Goal: Task Accomplishment & Management: Complete application form

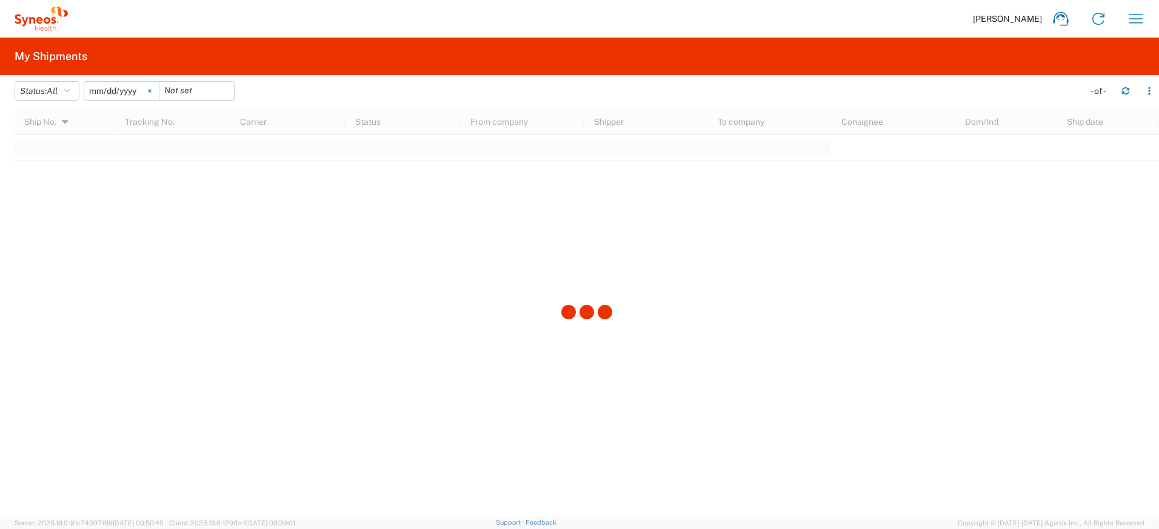
click at [156, 91] on svg-icon at bounding box center [150, 91] width 18 height 18
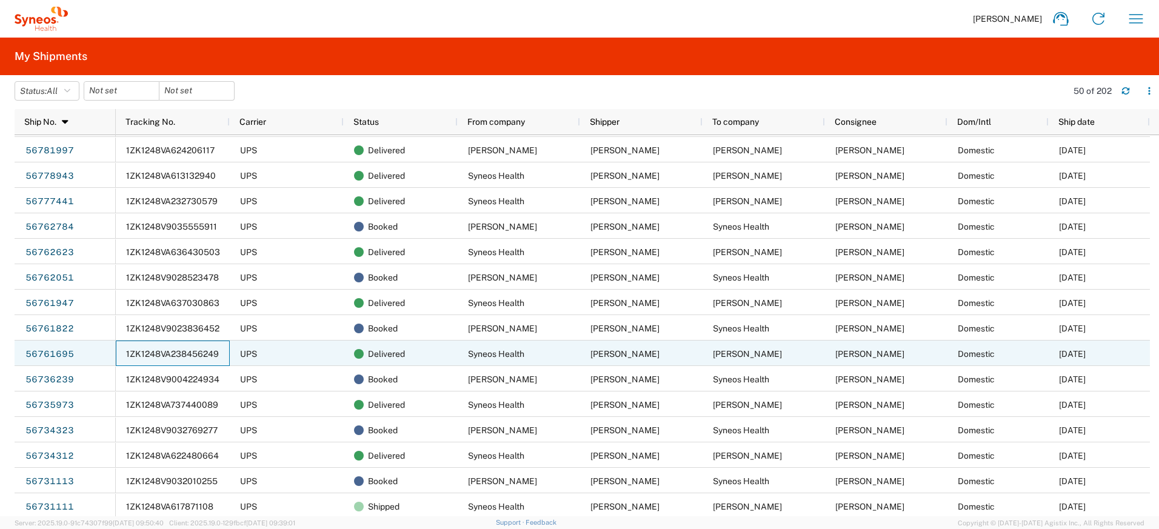
click at [159, 357] on span "1ZK1248VA238456249" at bounding box center [172, 354] width 93 height 10
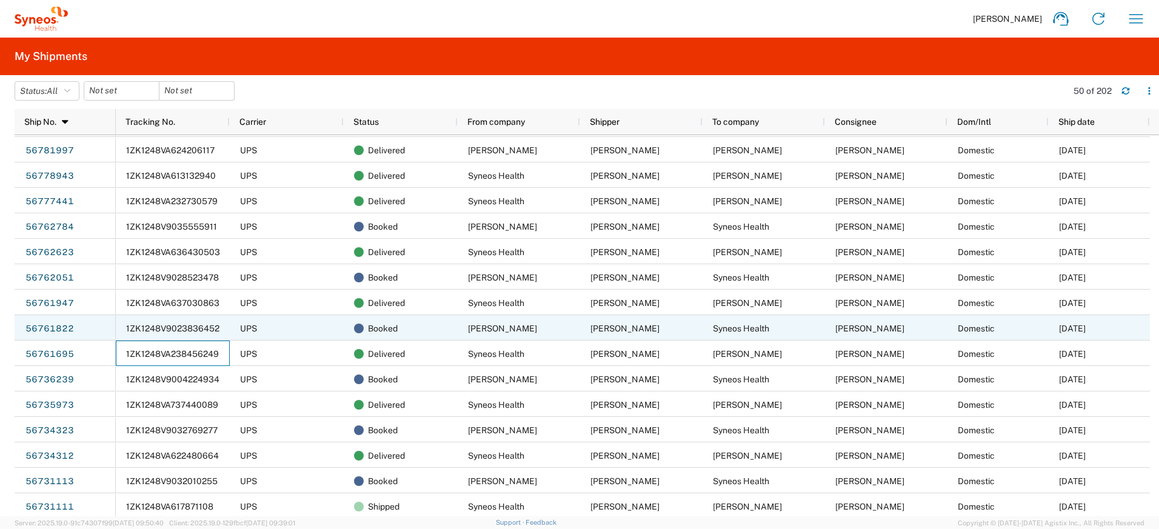
click at [206, 326] on span "1ZK1248V9023836452" at bounding box center [172, 329] width 93 height 10
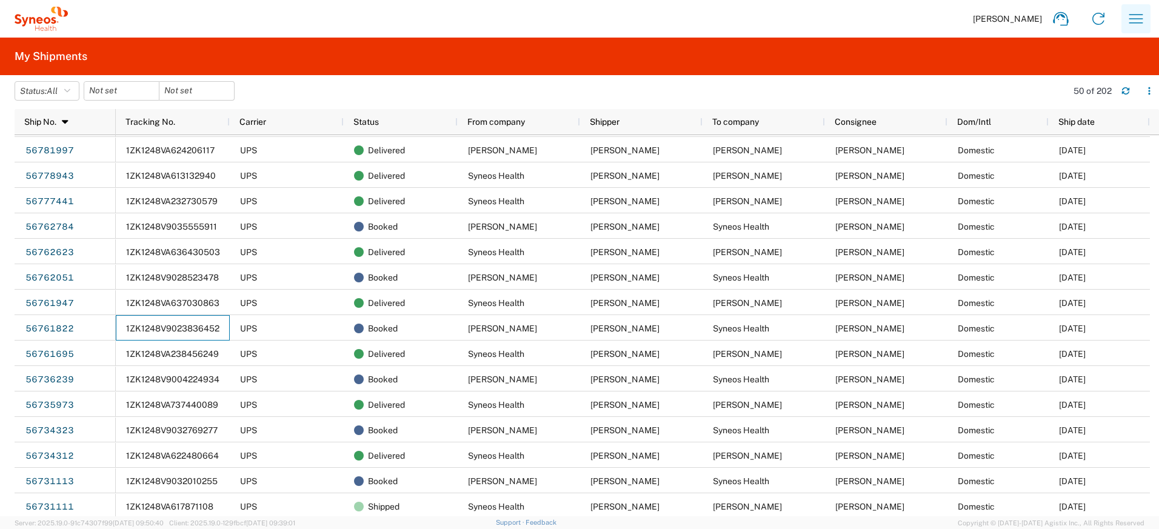
click at [1133, 22] on icon "button" at bounding box center [1135, 18] width 19 height 19
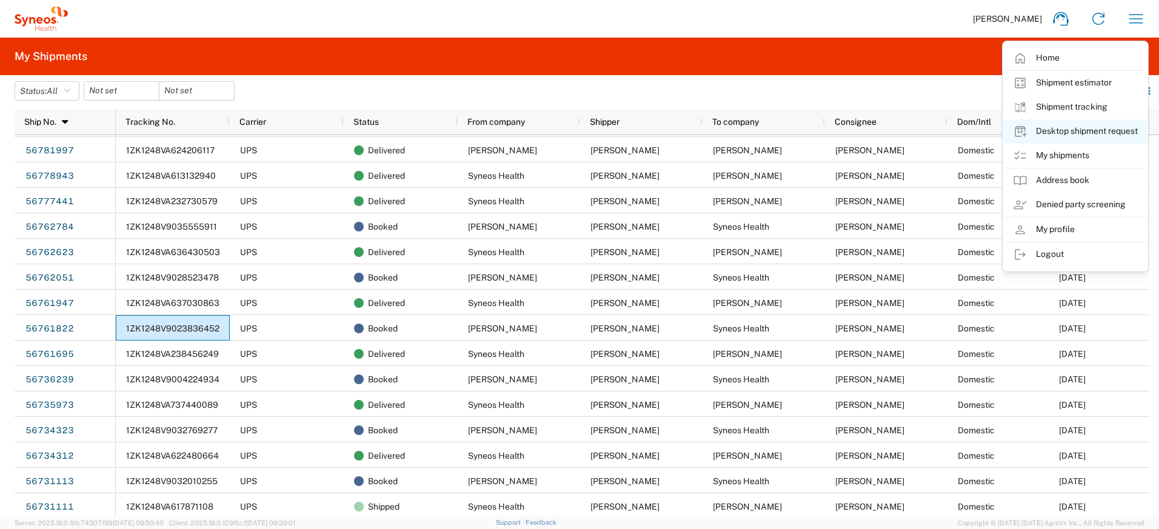
click at [1061, 133] on link "Desktop shipment request" at bounding box center [1075, 131] width 144 height 24
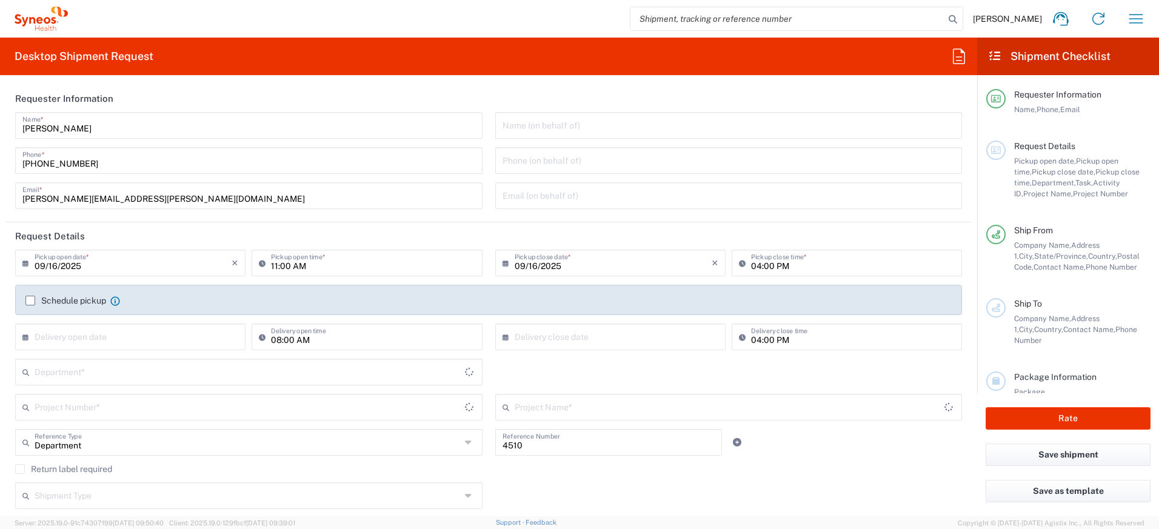
type input "[US_STATE]"
type input "[GEOGRAPHIC_DATA]"
type input "Syneos Health, LLC-[GEOGRAPHIC_DATA] [GEOGRAPHIC_DATA] [GEOGRAPHIC_DATA]"
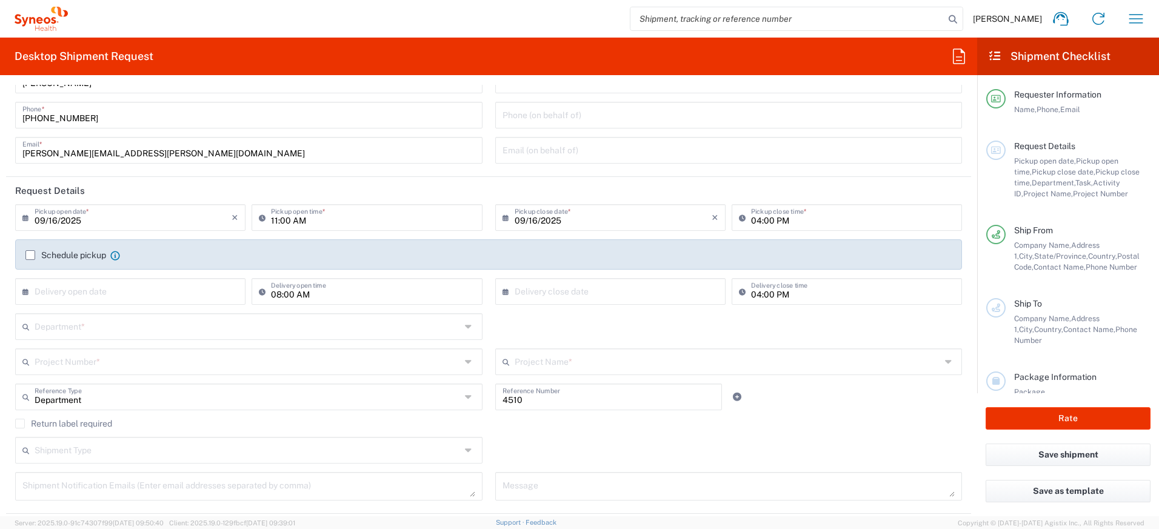
scroll to position [173, 0]
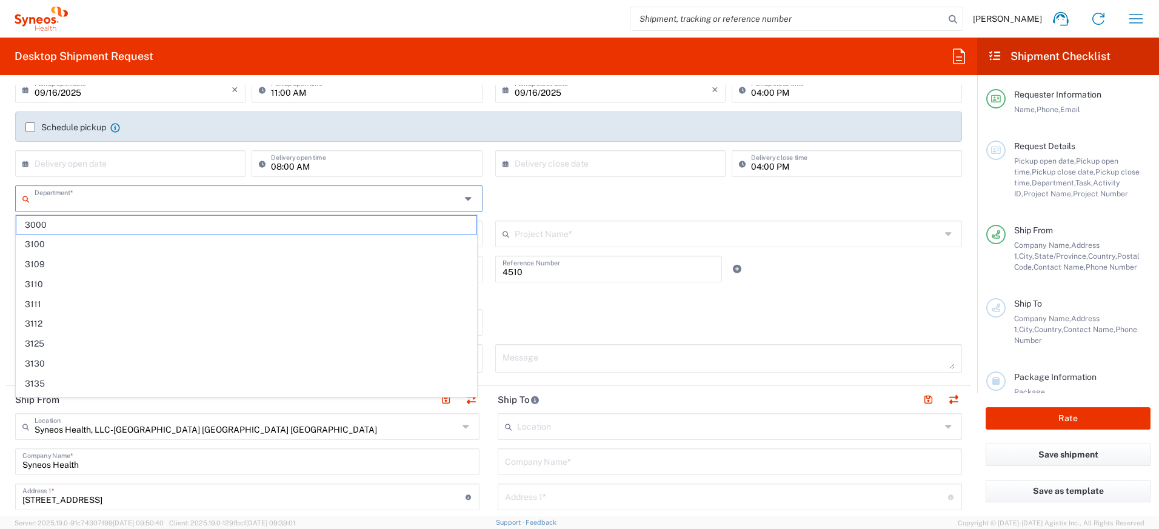
click at [127, 199] on input "text" at bounding box center [248, 197] width 426 height 21
type input "5"
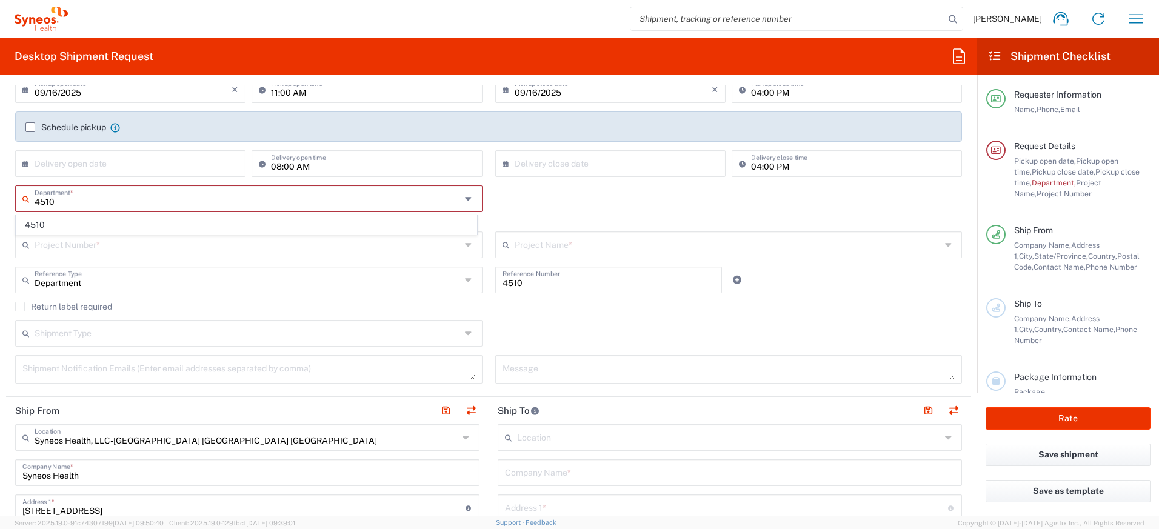
type input "4510"
click at [130, 215] on agx-dropdown-content "4510" at bounding box center [246, 225] width 463 height 21
click at [119, 226] on span "4510" at bounding box center [246, 225] width 460 height 19
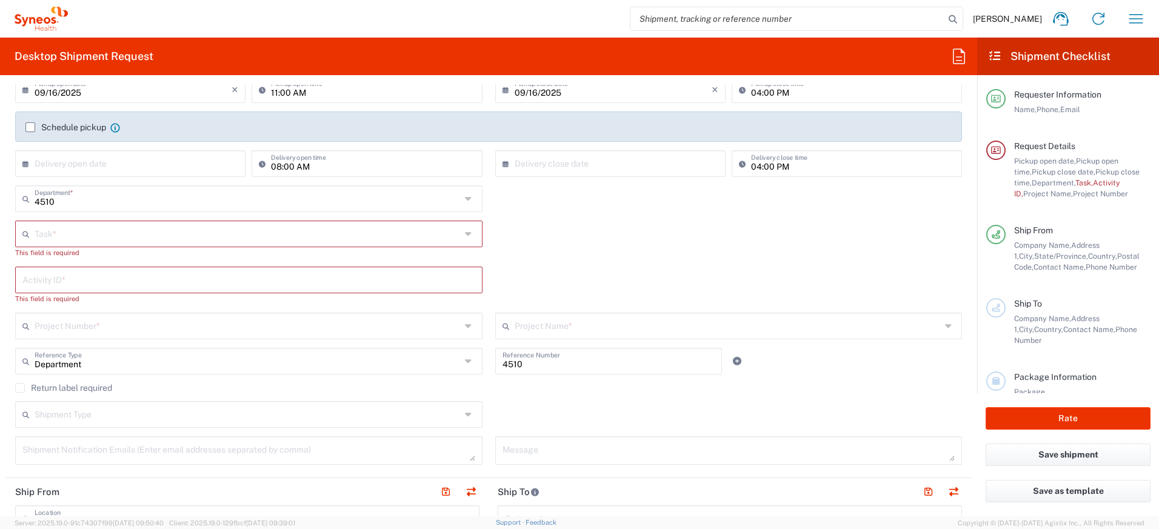
click at [117, 230] on input "text" at bounding box center [248, 232] width 426 height 21
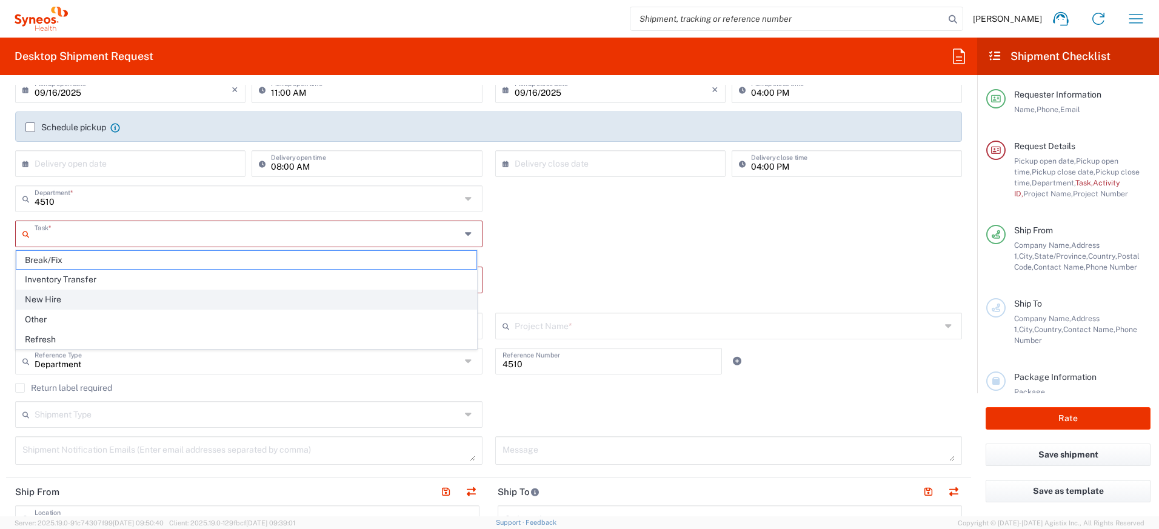
click at [64, 298] on span "New Hire" at bounding box center [246, 299] width 460 height 19
type input "New Hire"
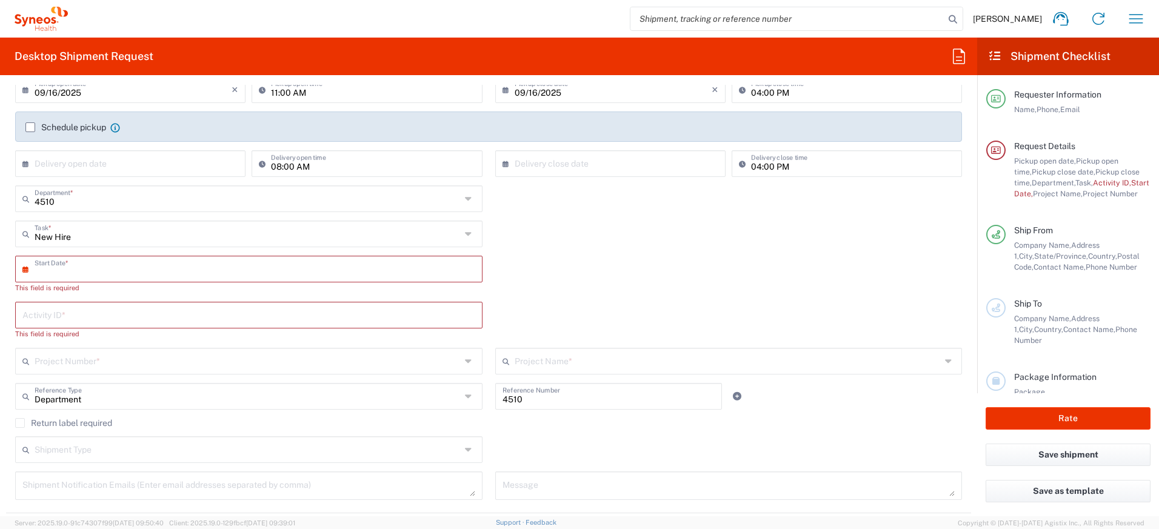
click at [81, 272] on input "text" at bounding box center [252, 268] width 434 height 21
click at [213, 379] on span "22" at bounding box center [214, 378] width 18 height 17
type input "[DATE]"
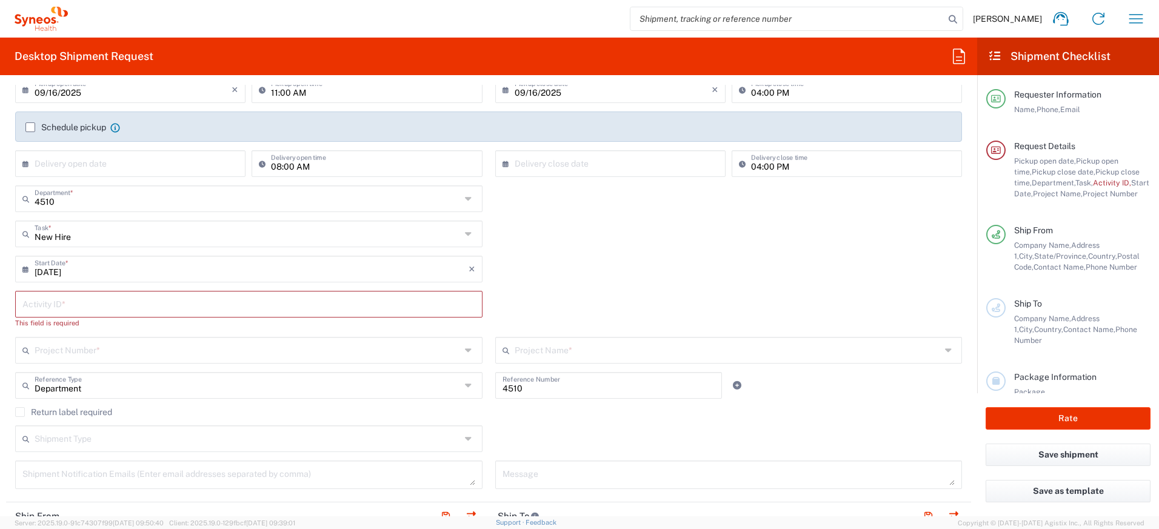
click at [89, 304] on input "text" at bounding box center [248, 303] width 453 height 21
paste input "SCTASK2710877"
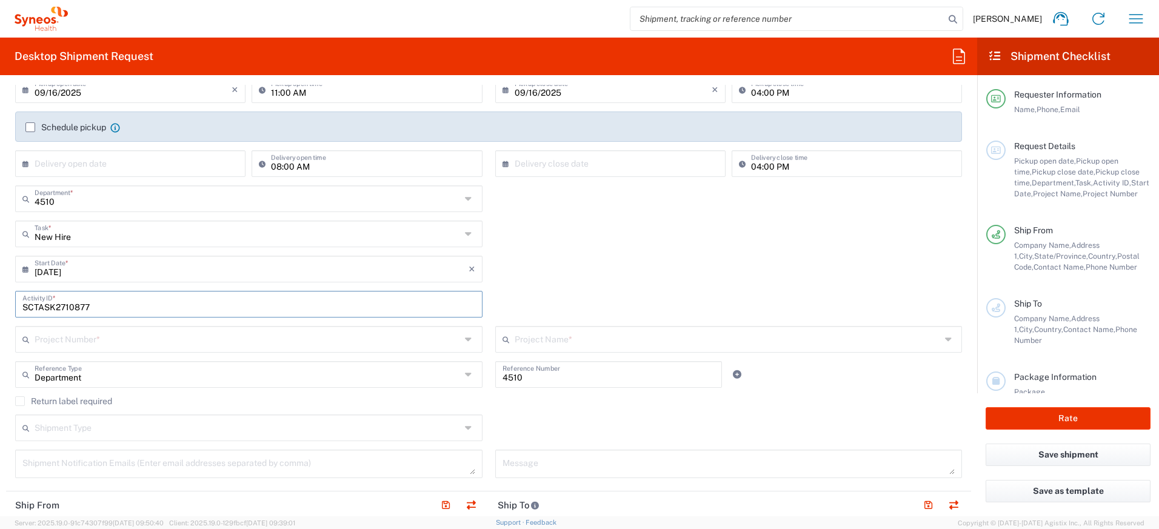
type input "SCTASK2710877"
click at [63, 336] on input "text" at bounding box center [248, 338] width 426 height 21
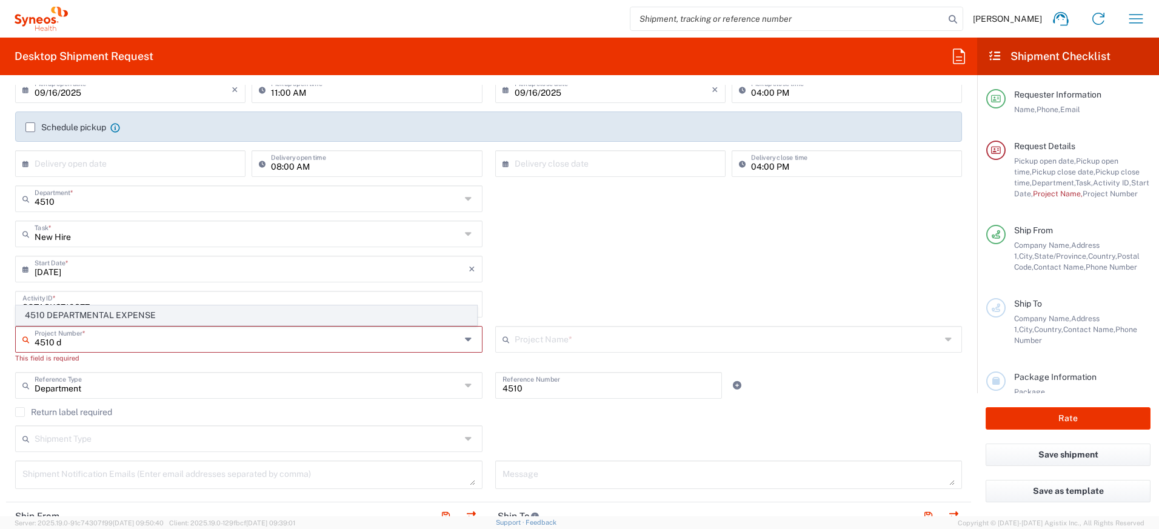
click at [89, 314] on span "4510 DEPARTMENTAL EXPENSE" at bounding box center [246, 315] width 460 height 19
type input "4510 DEPARTMENTAL EXPENSE"
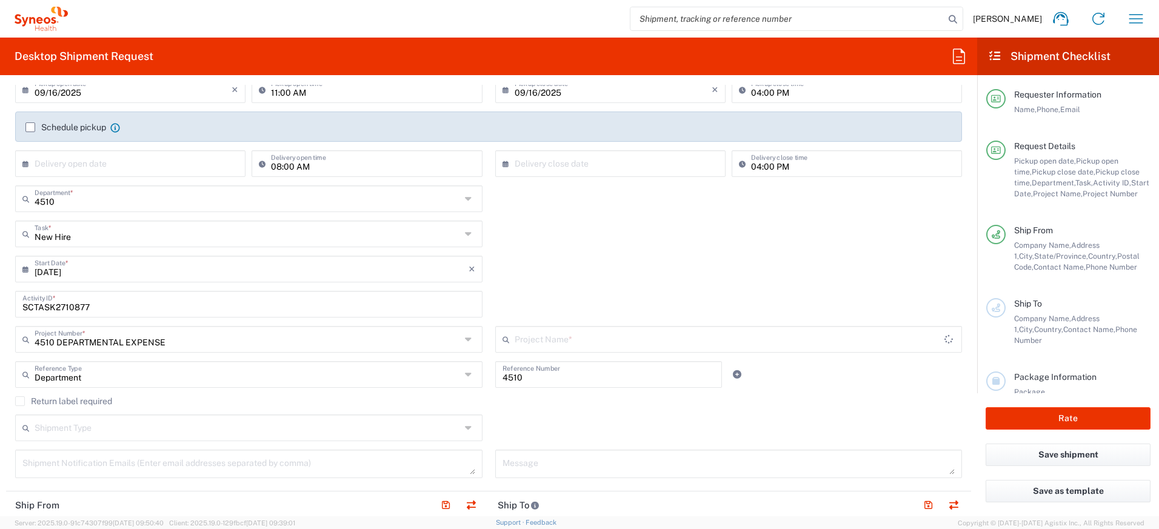
type input "4510 DEPARTMENTAL EXPENSE"
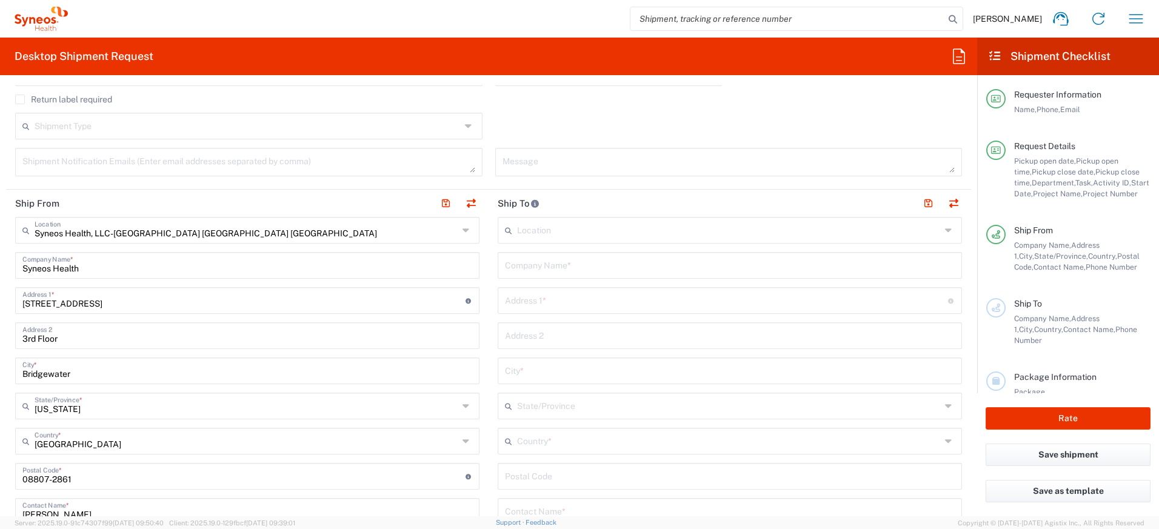
scroll to position [527, 0]
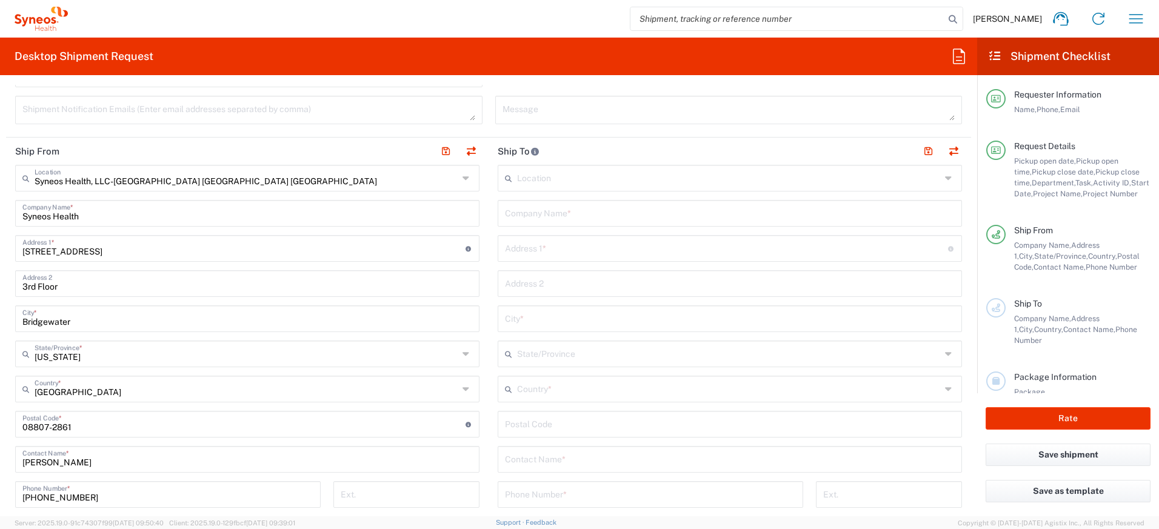
click at [563, 390] on input "text" at bounding box center [729, 388] width 424 height 21
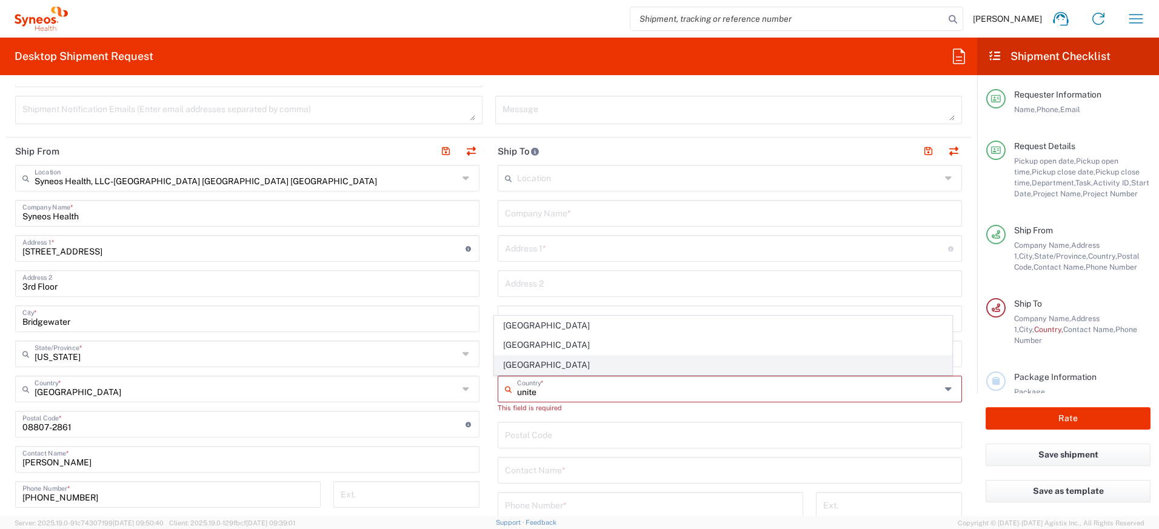
click at [529, 366] on span "[GEOGRAPHIC_DATA]" at bounding box center [724, 365] width 458 height 19
type input "[GEOGRAPHIC_DATA]"
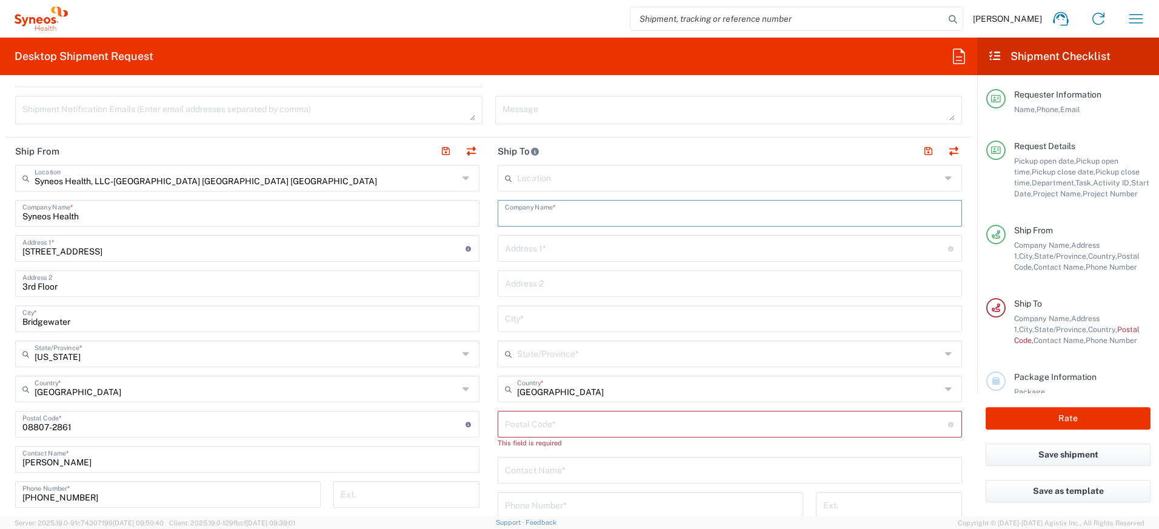
click at [560, 217] on input "text" at bounding box center [730, 212] width 450 height 21
paste input "[PERSON_NAME]"
type input "[PERSON_NAME]"
click at [540, 467] on input "text" at bounding box center [730, 469] width 450 height 21
paste input "[PERSON_NAME]"
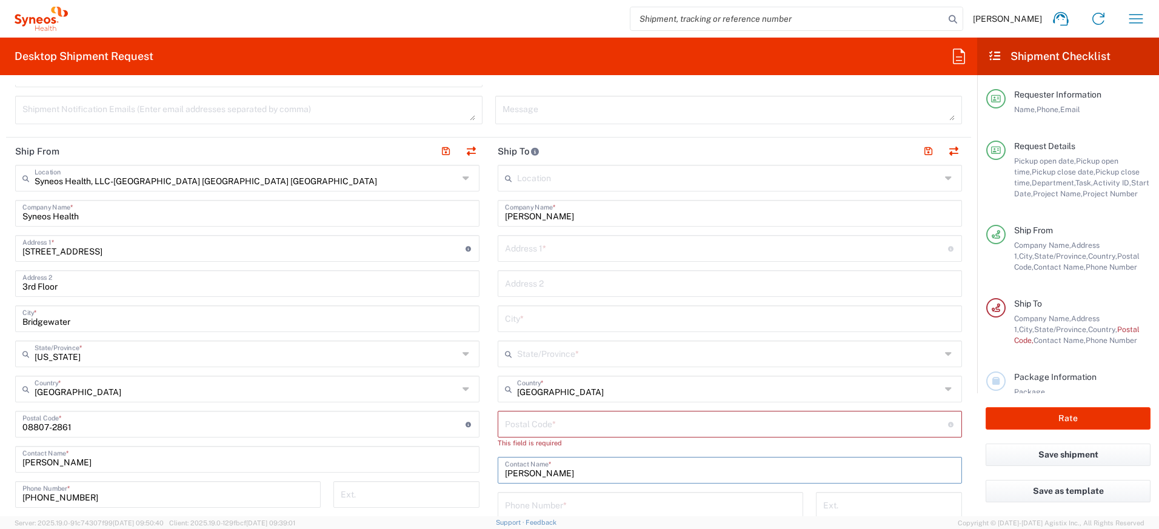
type input "[PERSON_NAME]"
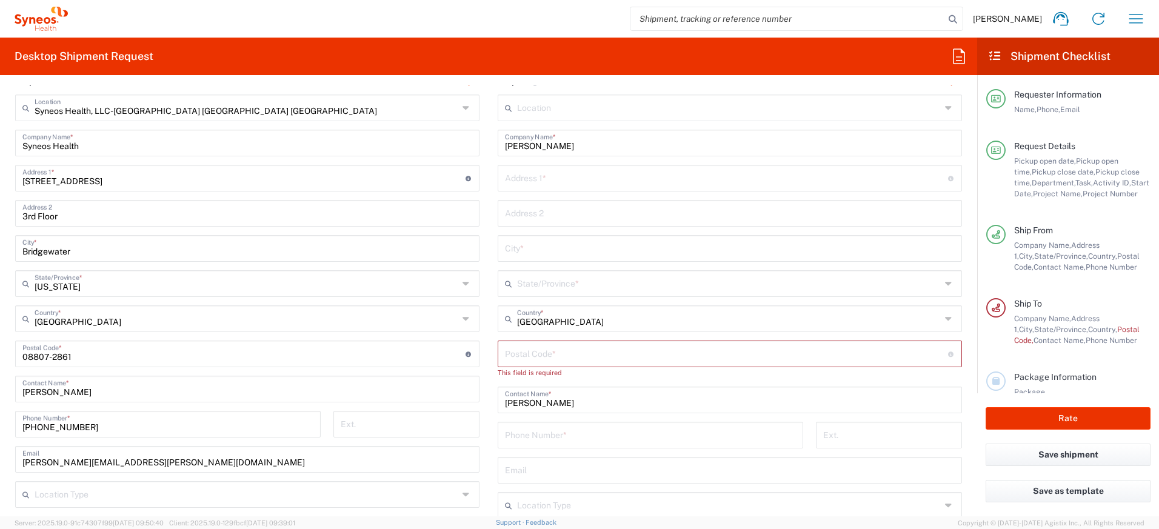
scroll to position [615, 0]
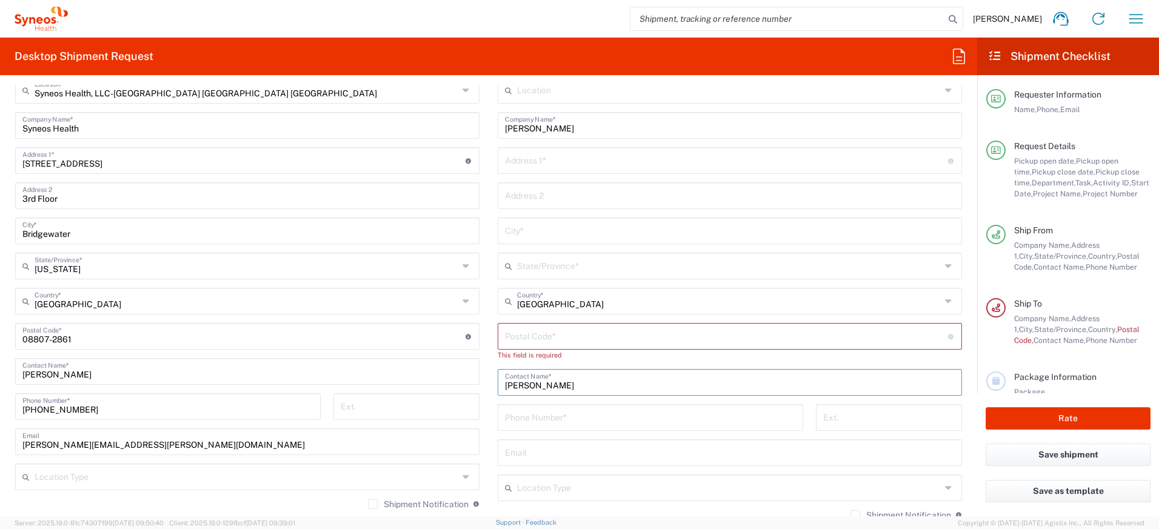
click at [552, 453] on input "text" at bounding box center [730, 451] width 450 height 21
paste input "[EMAIL_ADDRESS][PERSON_NAME][DOMAIN_NAME]"
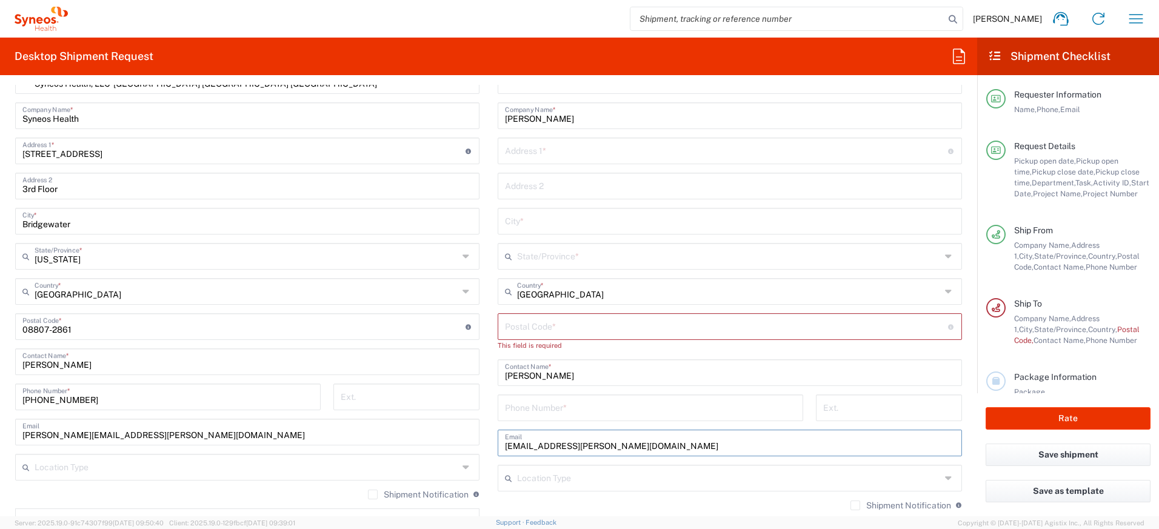
scroll to position [626, 0]
type input "[EMAIL_ADDRESS][PERSON_NAME][DOMAIN_NAME]"
click at [850, 504] on label "Shipment Notification" at bounding box center [900, 505] width 101 height 10
click at [855, 505] on input "Shipment Notification" at bounding box center [855, 505] width 0 height 0
click at [522, 409] on input "tel" at bounding box center [650, 406] width 291 height 21
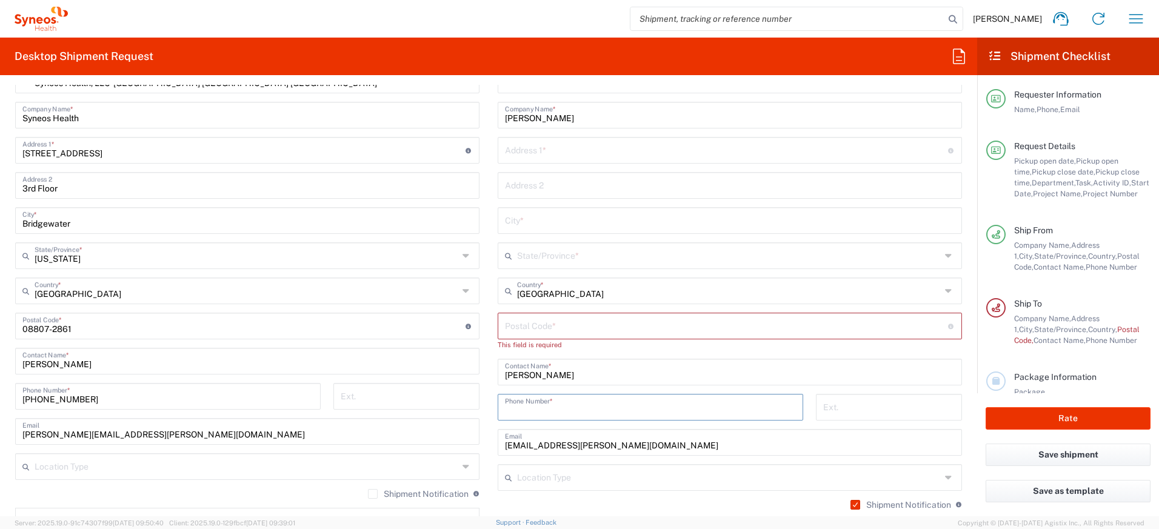
paste input "+ 7176454859"
click at [511, 411] on input "+ 7176454859" at bounding box center [650, 406] width 291 height 21
type input "7176454859"
click at [197, 433] on input "[PERSON_NAME][EMAIL_ADDRESS][PERSON_NAME][DOMAIN_NAME]" at bounding box center [247, 430] width 450 height 21
drag, startPoint x: 197, startPoint y: 433, endPoint x: 14, endPoint y: 428, distance: 183.1
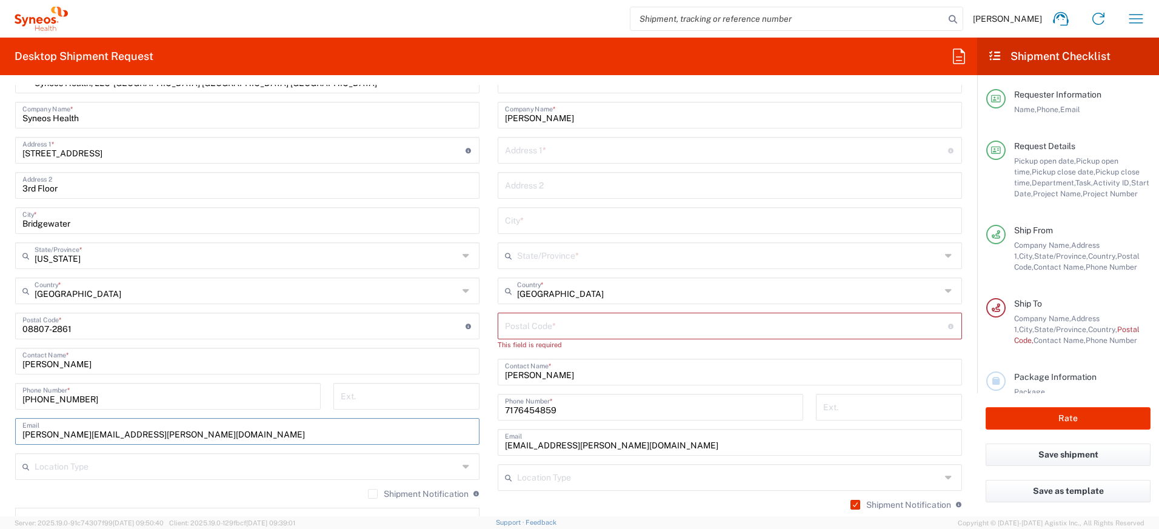
click at [15, 433] on div "[PERSON_NAME][EMAIL_ADDRESS][PERSON_NAME][DOMAIN_NAME] Email" at bounding box center [247, 431] width 464 height 27
paste input "ngelo.moon"
type input "[PERSON_NAME][EMAIL_ADDRESS][DOMAIN_NAME]"
click at [368, 490] on label "Shipment Notification" at bounding box center [418, 494] width 101 height 10
click at [373, 494] on input "Shipment Notification" at bounding box center [373, 494] width 0 height 0
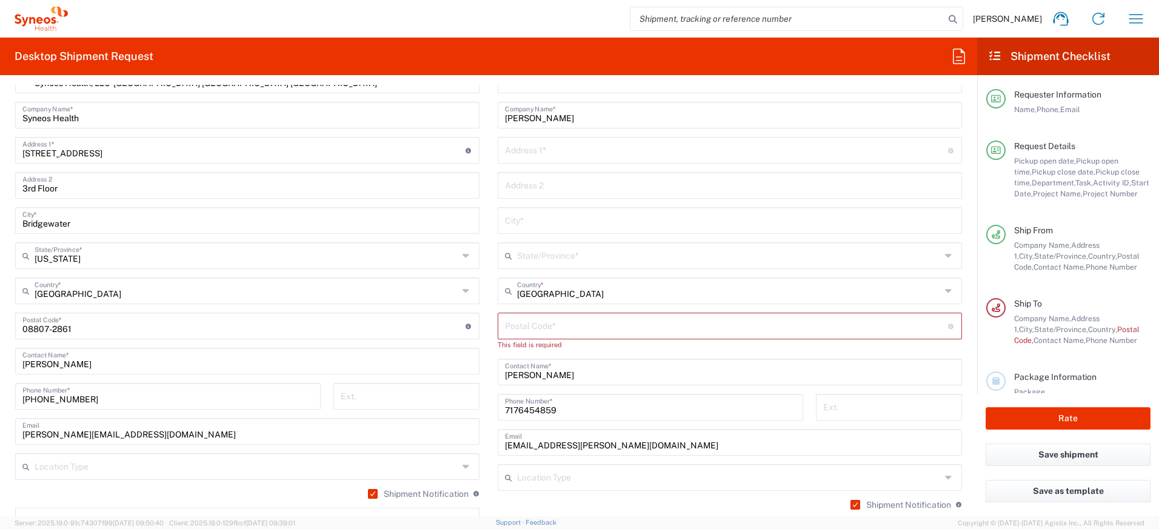
click at [547, 155] on input "text" at bounding box center [726, 149] width 443 height 21
paste input "[STREET_ADDRESS]"
type input "[STREET_ADDRESS]"
click at [553, 181] on input "text" at bounding box center [730, 184] width 450 height 21
paste input "Apt 49"
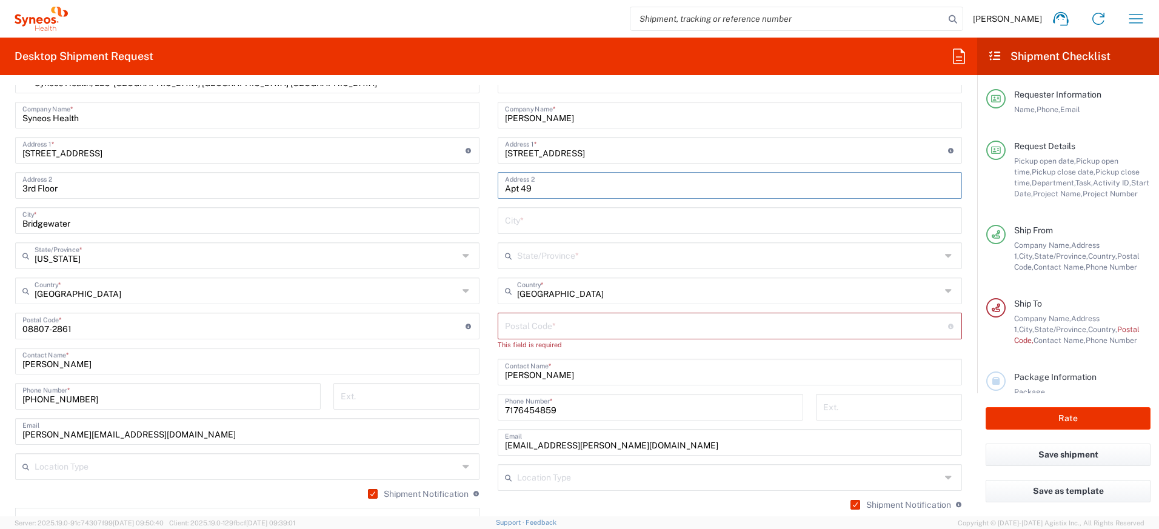
type input "Apt 49"
click at [535, 218] on input "text" at bounding box center [730, 219] width 450 height 21
paste input "Chalfont"
type input "Chalfont"
click at [537, 329] on input "undefined" at bounding box center [726, 325] width 443 height 21
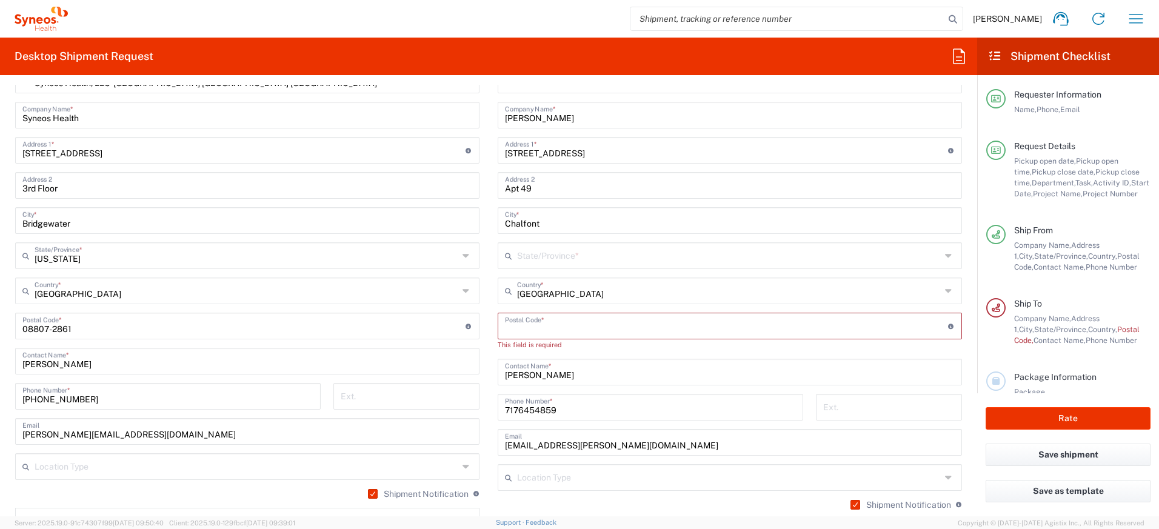
paste input "18914"
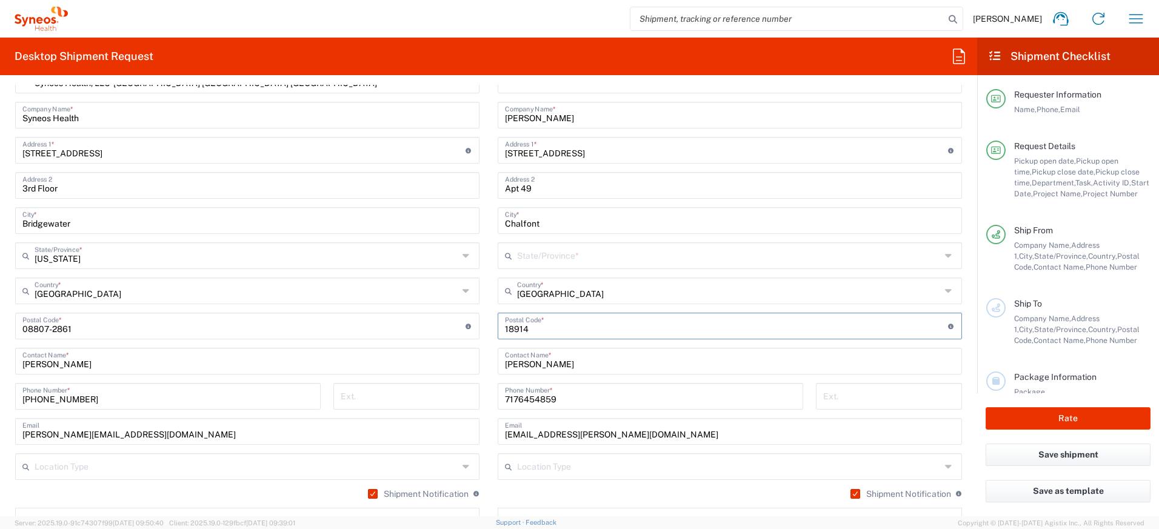
type input "18914"
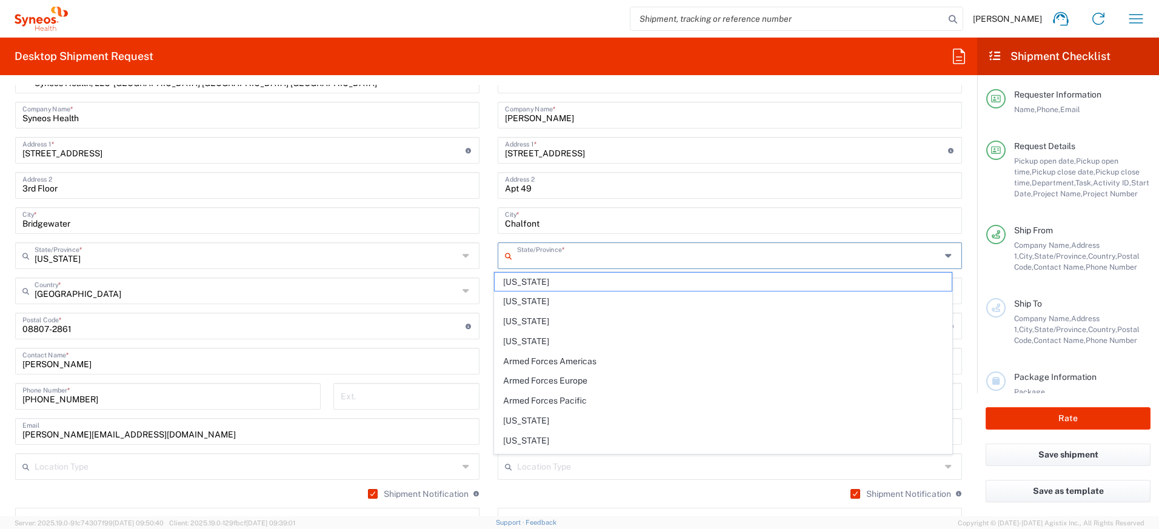
click at [587, 262] on input "text" at bounding box center [729, 254] width 424 height 21
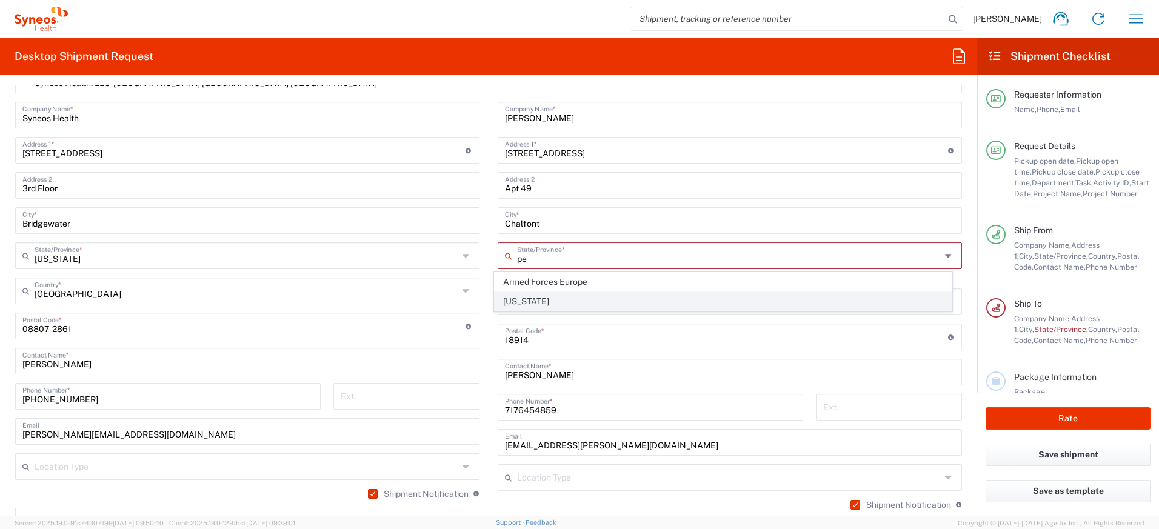
click at [564, 301] on span "[US_STATE]" at bounding box center [724, 301] width 458 height 19
type input "[US_STATE]"
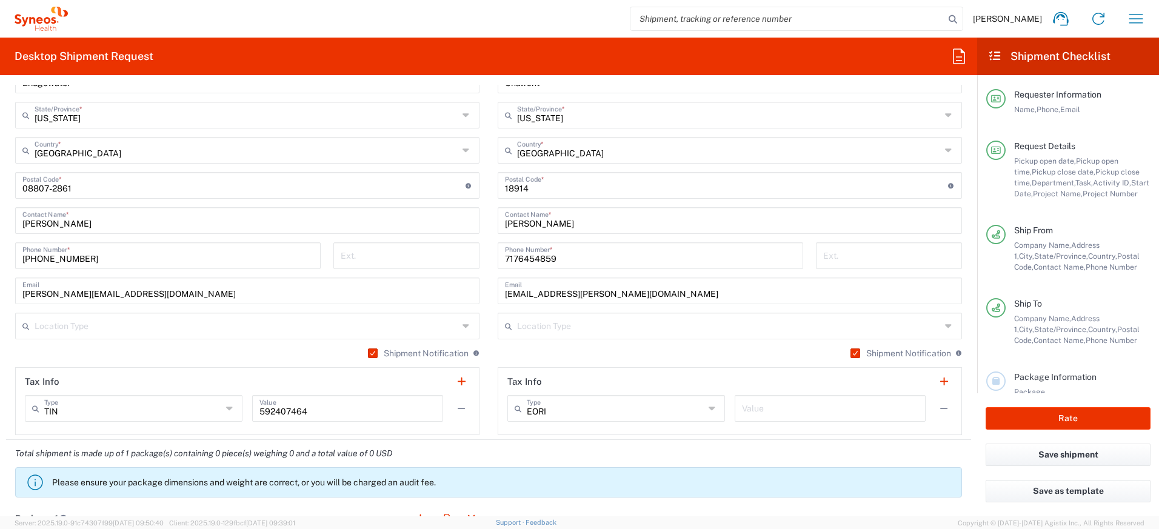
scroll to position [930, 0]
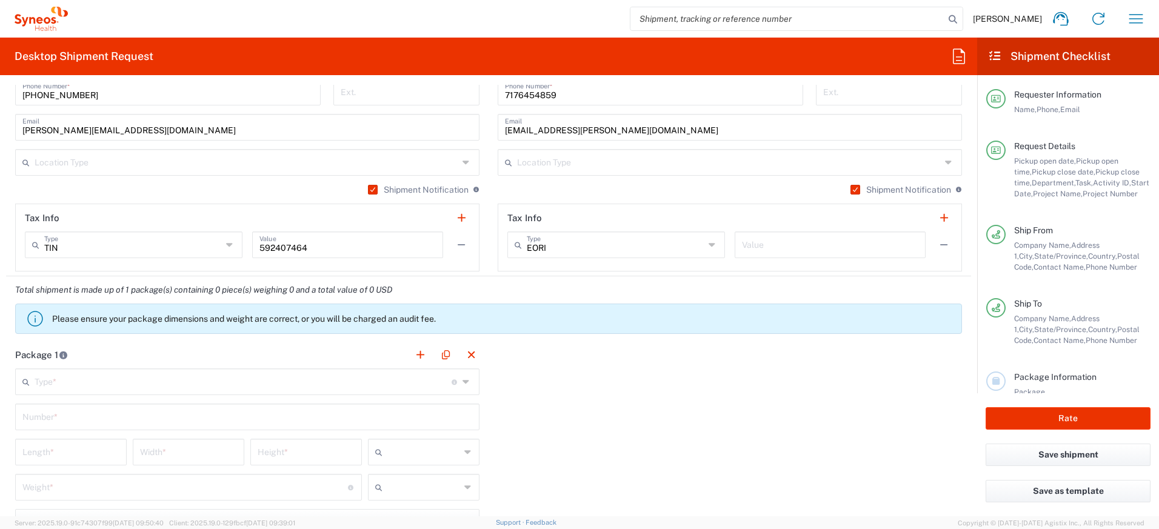
click at [140, 381] on input "text" at bounding box center [243, 380] width 417 height 21
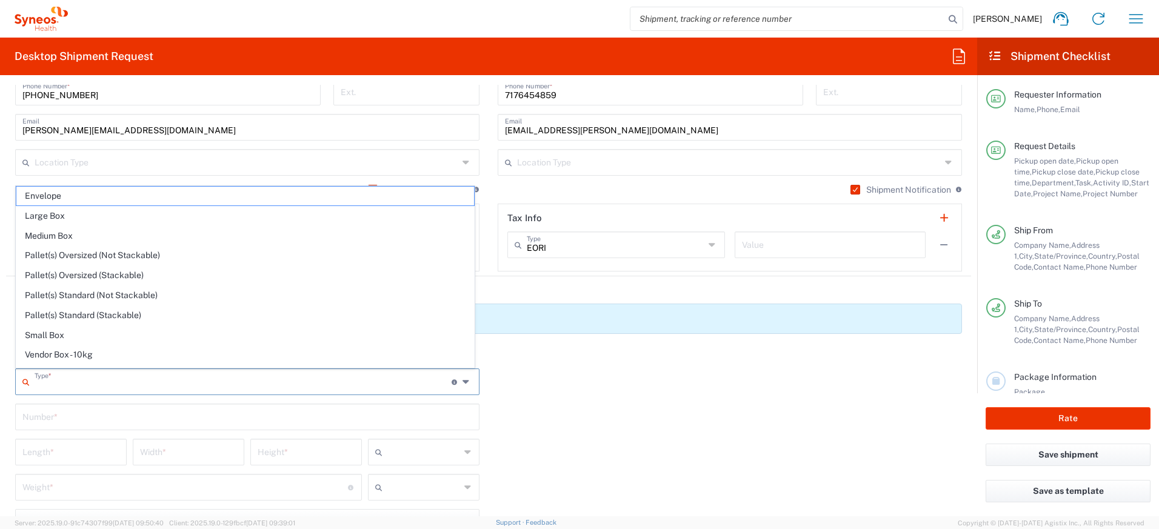
scroll to position [37, 0]
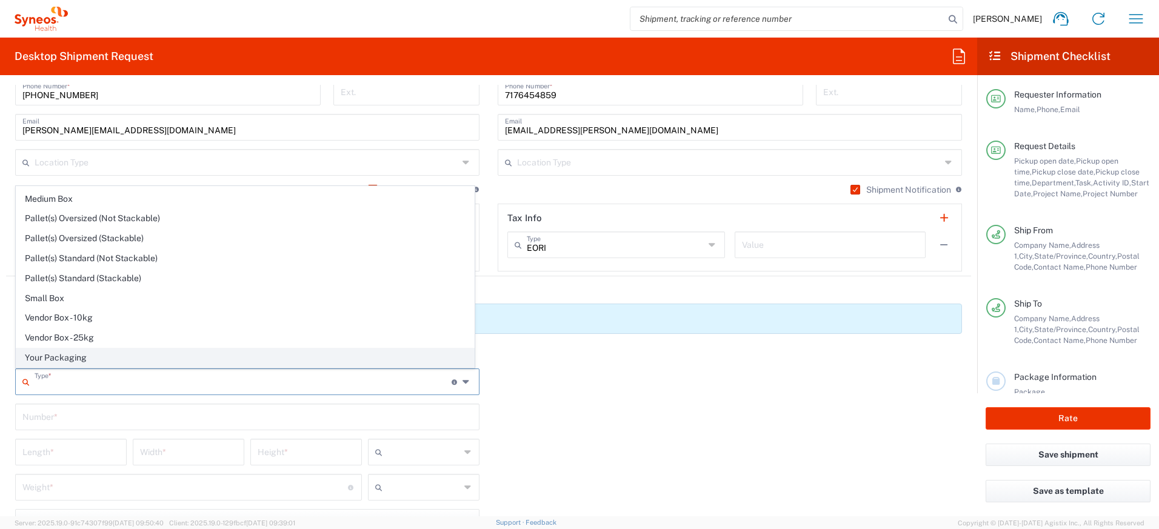
click at [162, 355] on span "Your Packaging" at bounding box center [245, 358] width 458 height 19
type input "Your Packaging"
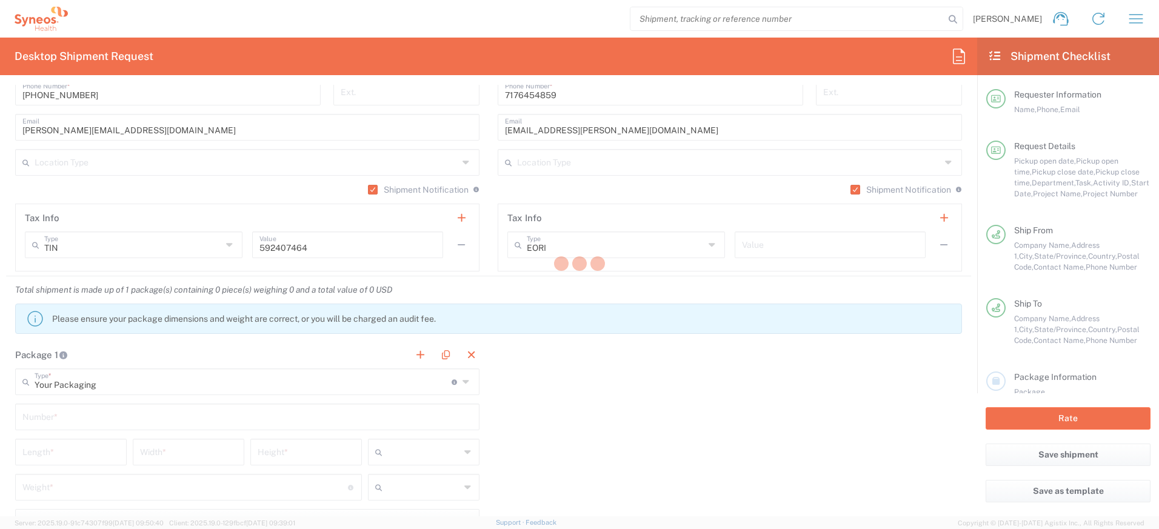
click at [104, 415] on div at bounding box center [579, 264] width 1159 height 529
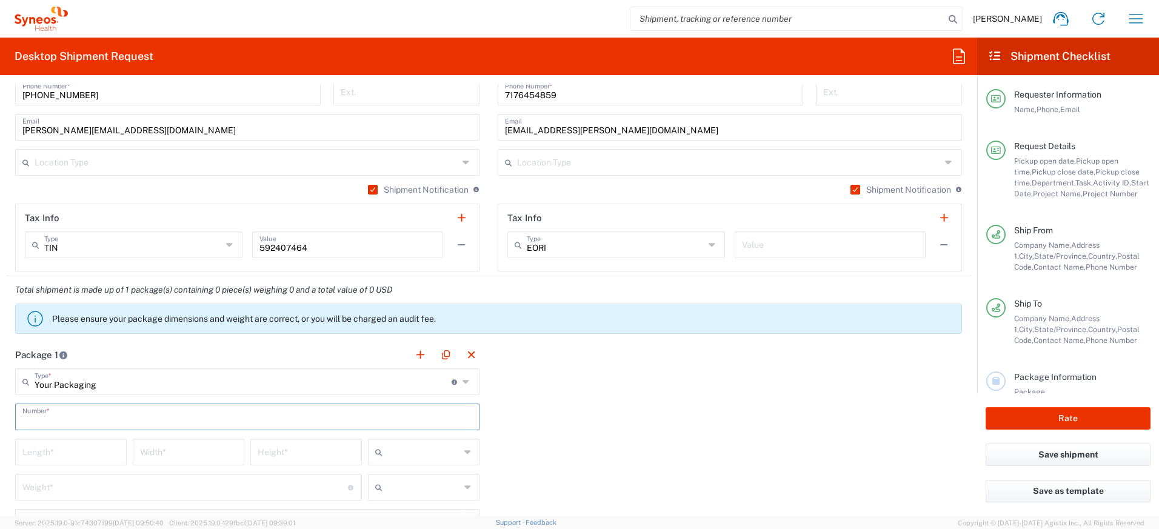
click at [104, 415] on input "text" at bounding box center [247, 416] width 450 height 21
type input "1"
click at [91, 447] on input "number" at bounding box center [70, 451] width 97 height 21
type input "16"
type input "12"
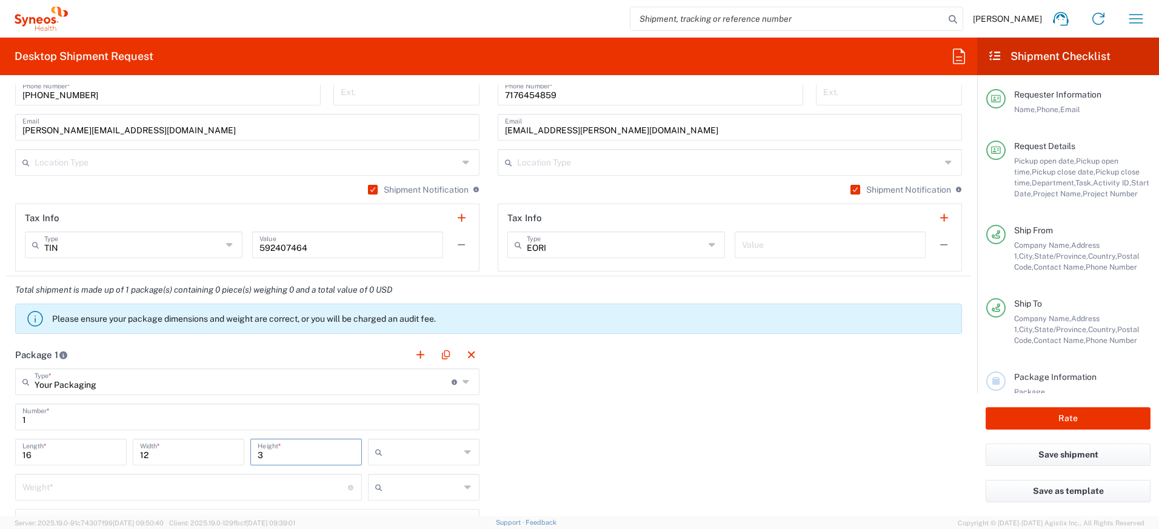
type input "3"
click at [418, 458] on input "text" at bounding box center [423, 452] width 73 height 19
click at [389, 515] on span "in" at bounding box center [420, 518] width 108 height 19
type input "in"
click at [315, 489] on input "number" at bounding box center [185, 486] width 326 height 21
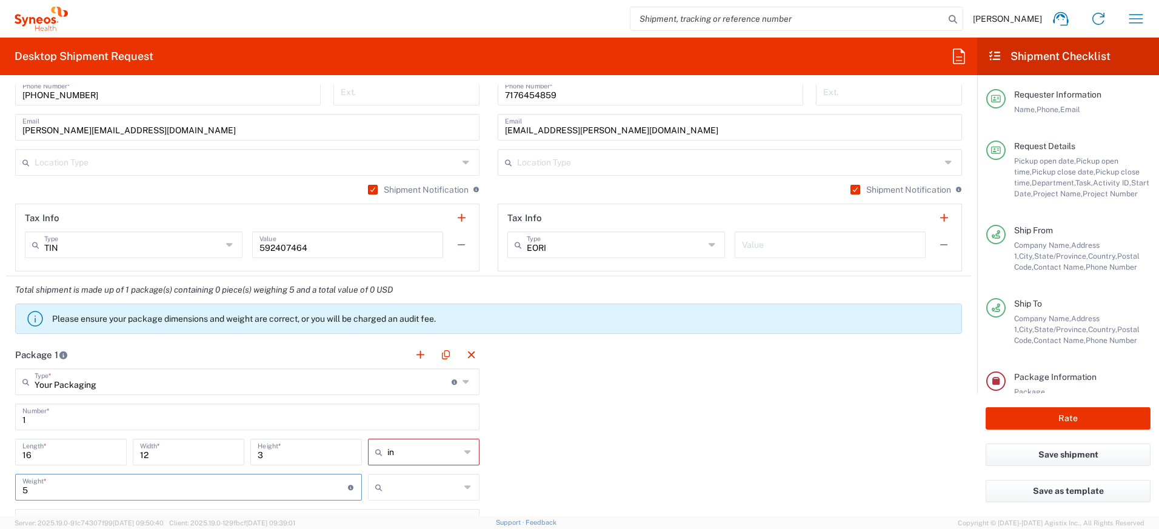
type input "5"
click at [433, 488] on input "text" at bounding box center [423, 487] width 73 height 19
click at [427, 471] on span "lbs" at bounding box center [420, 463] width 108 height 19
type input "lbs"
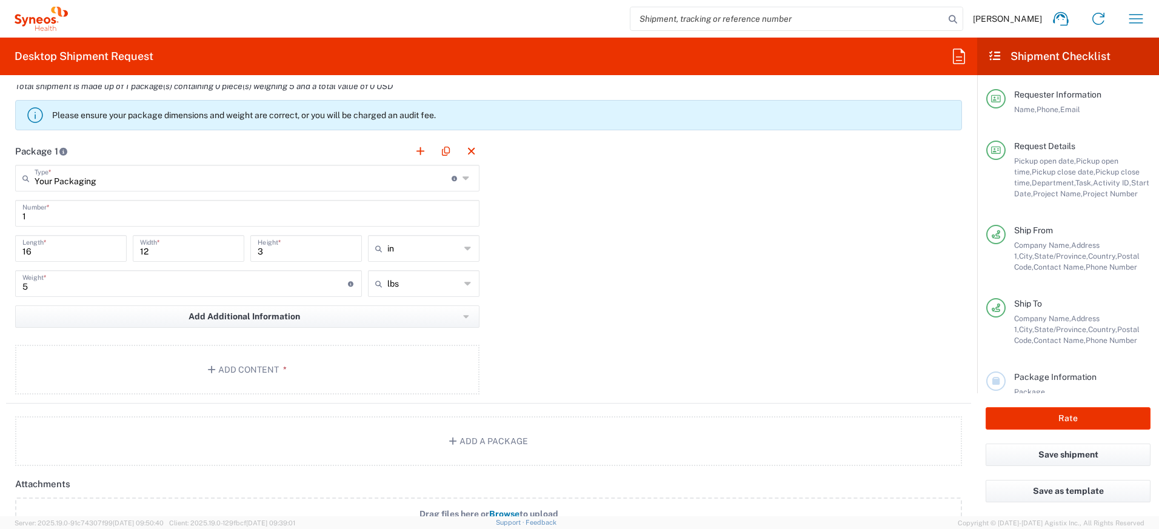
scroll to position [1164, 0]
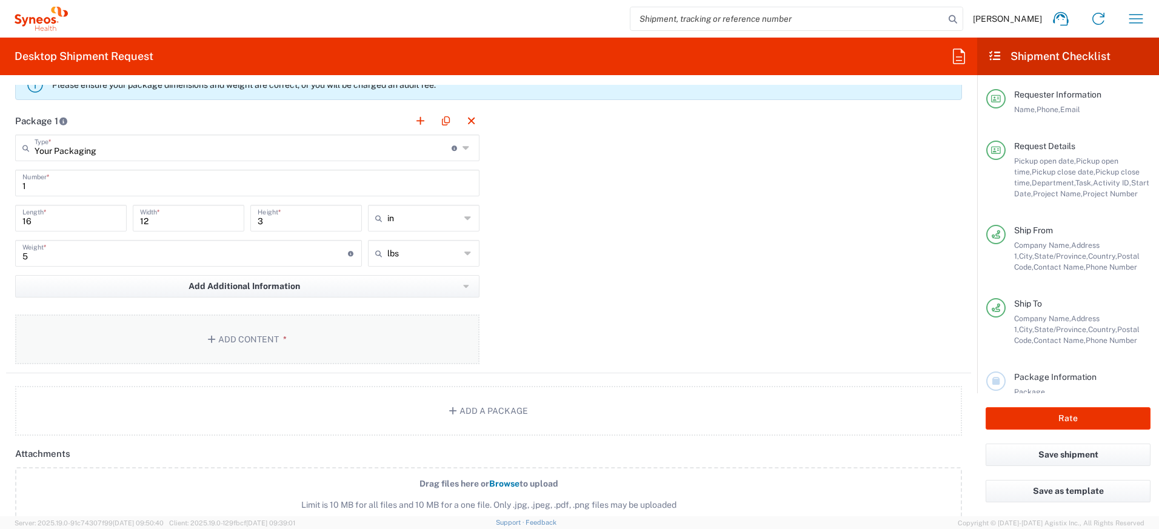
click at [283, 353] on button "Add Content *" at bounding box center [247, 340] width 464 height 50
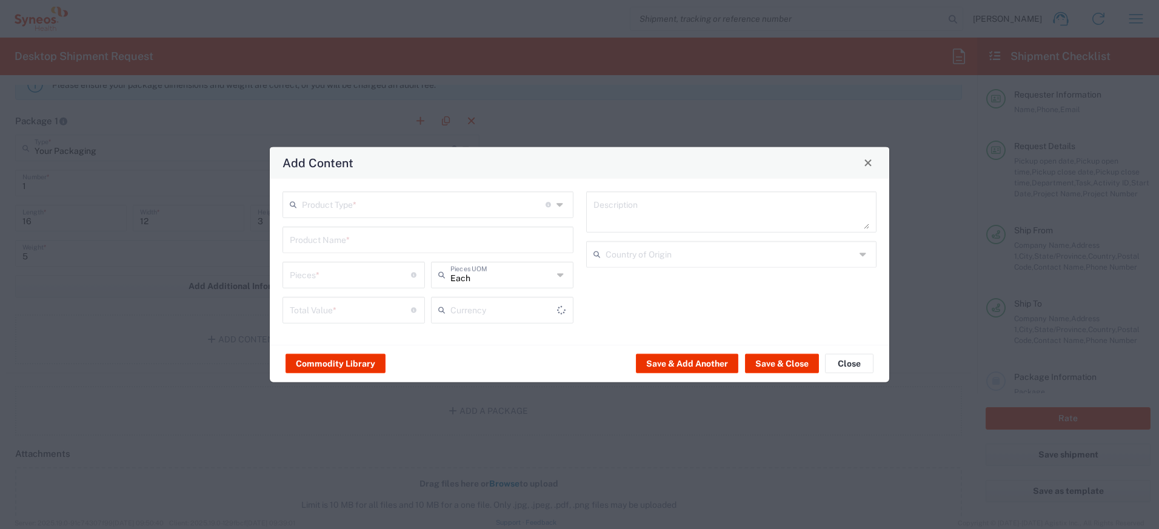
type input "US Dollar"
click at [364, 212] on input "text" at bounding box center [424, 203] width 244 height 21
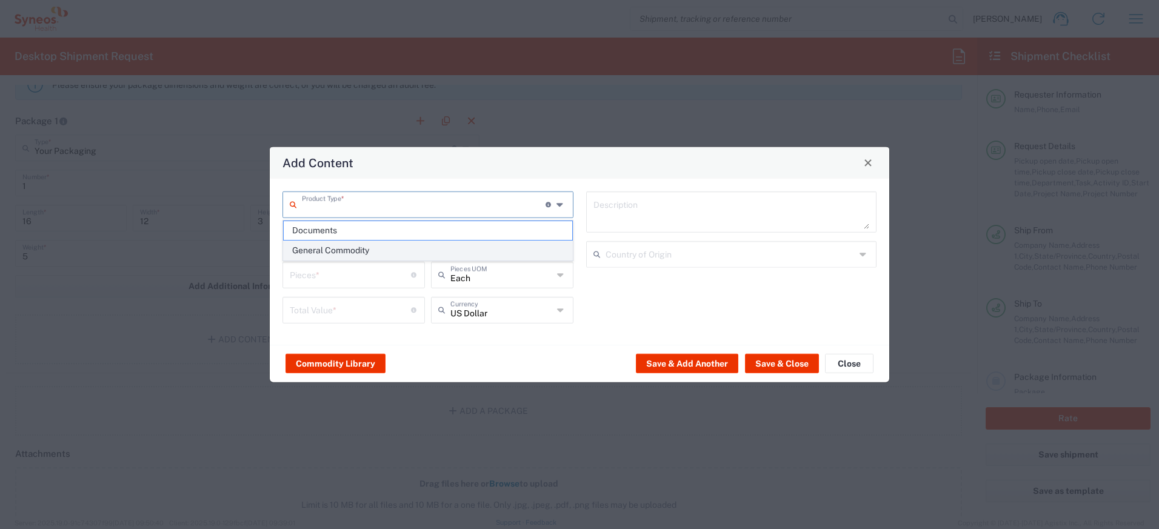
click at [345, 258] on span "General Commodity" at bounding box center [428, 250] width 289 height 19
type input "General Commodity"
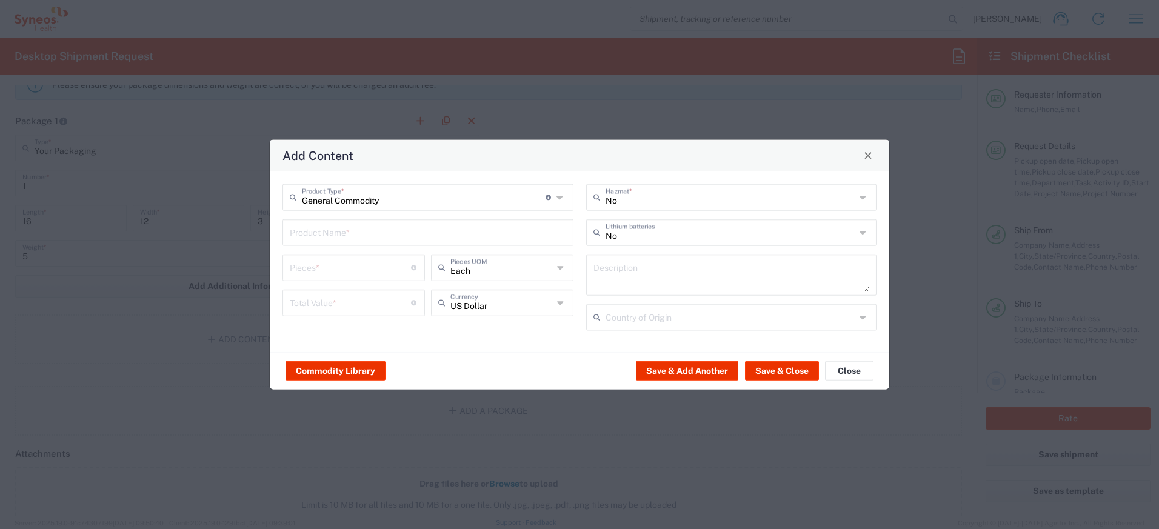
click at [347, 230] on input "text" at bounding box center [428, 231] width 276 height 21
drag, startPoint x: 367, startPoint y: 255, endPoint x: 364, endPoint y: 261, distance: 6.2
click at [367, 255] on div "Eisai 00952 Microsoft Surface 1724 tablet with keyboard" at bounding box center [428, 260] width 289 height 21
type input "Eisai 00952 Microsoft Surface 1724 tablet with keyboard"
type input "1"
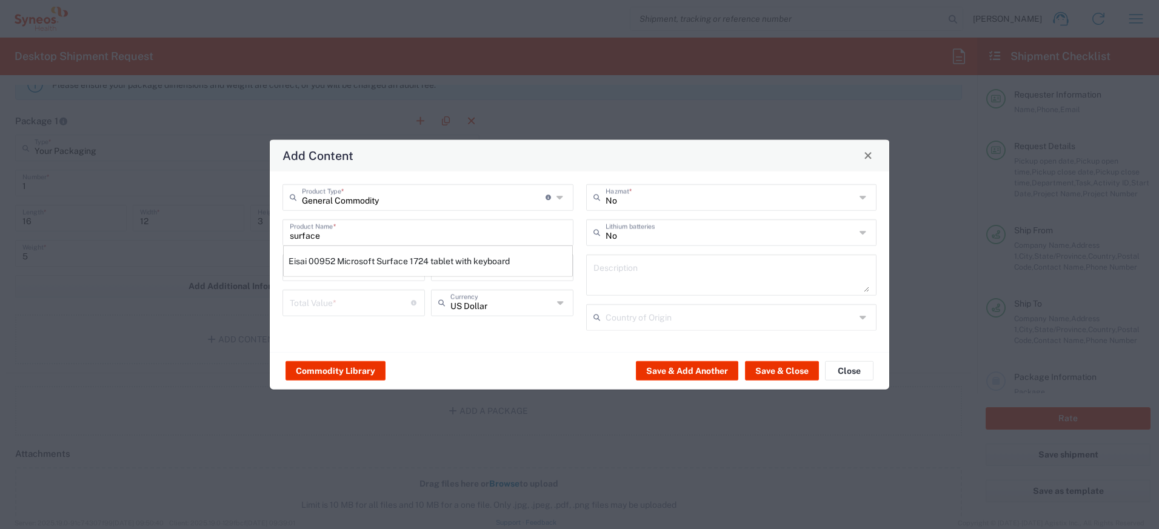
type input "400"
type textarea "Eisai 00952 Microsoft Surface 1724 tablet with keyboard"
type input "[GEOGRAPHIC_DATA]"
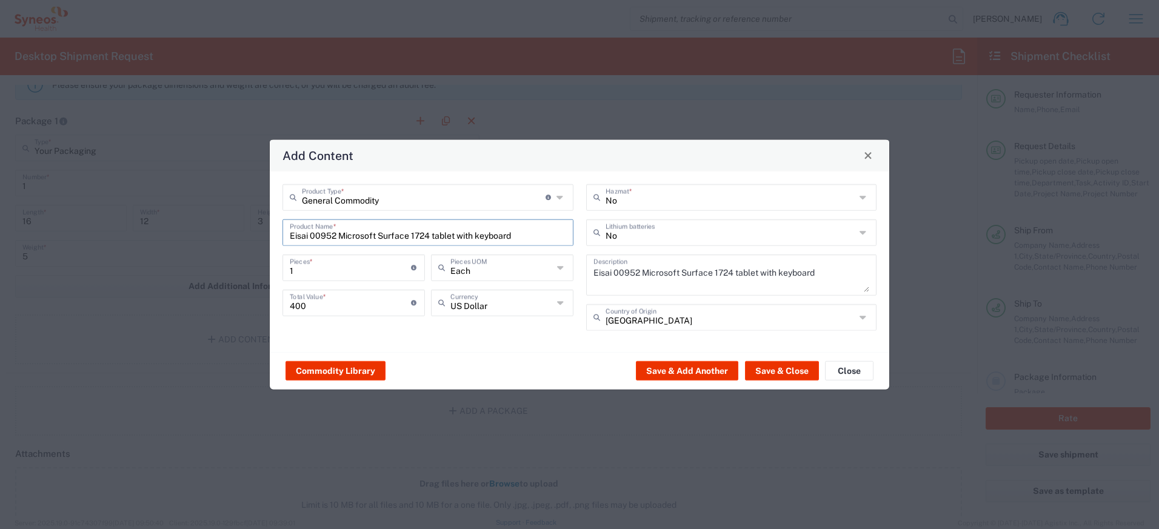
click at [339, 238] on input "Eisai 00952 Microsoft Surface 1724 tablet with keyboard" at bounding box center [428, 231] width 276 height 21
click at [496, 238] on input "Microsoft Surface 1724 tablet with keyboard" at bounding box center [428, 231] width 276 height 21
type input "Microsoft Surface 4"
drag, startPoint x: 330, startPoint y: 310, endPoint x: 226, endPoint y: 298, distance: 105.0
click at [226, 298] on div "Add Content General Commodity Product Type * Document: Paper document generated…" at bounding box center [579, 264] width 1159 height 529
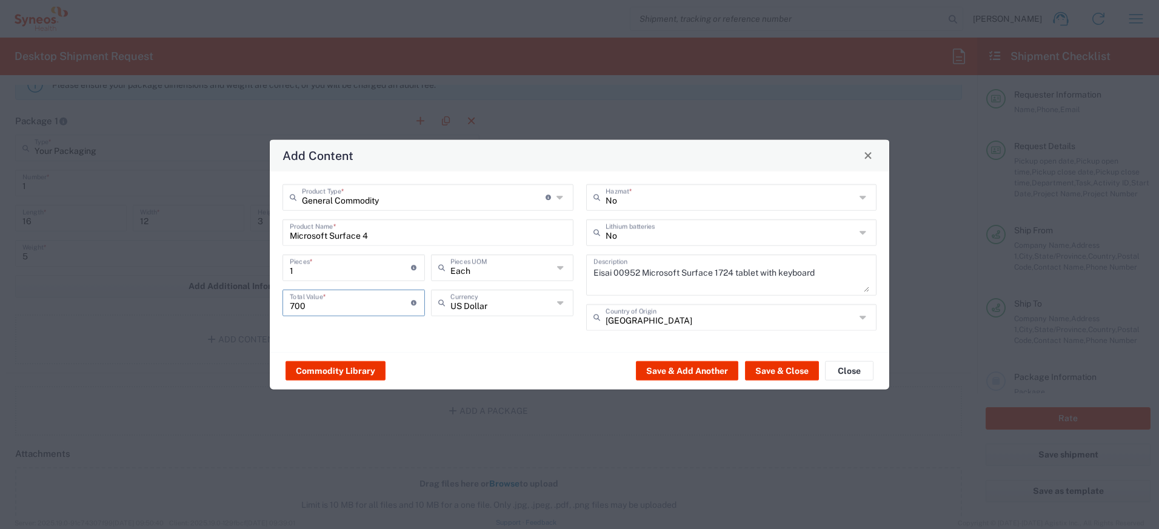
type input "700"
click at [641, 236] on input "text" at bounding box center [731, 231] width 250 height 21
click at [625, 275] on span "Yes" at bounding box center [731, 278] width 289 height 19
type input "Yes"
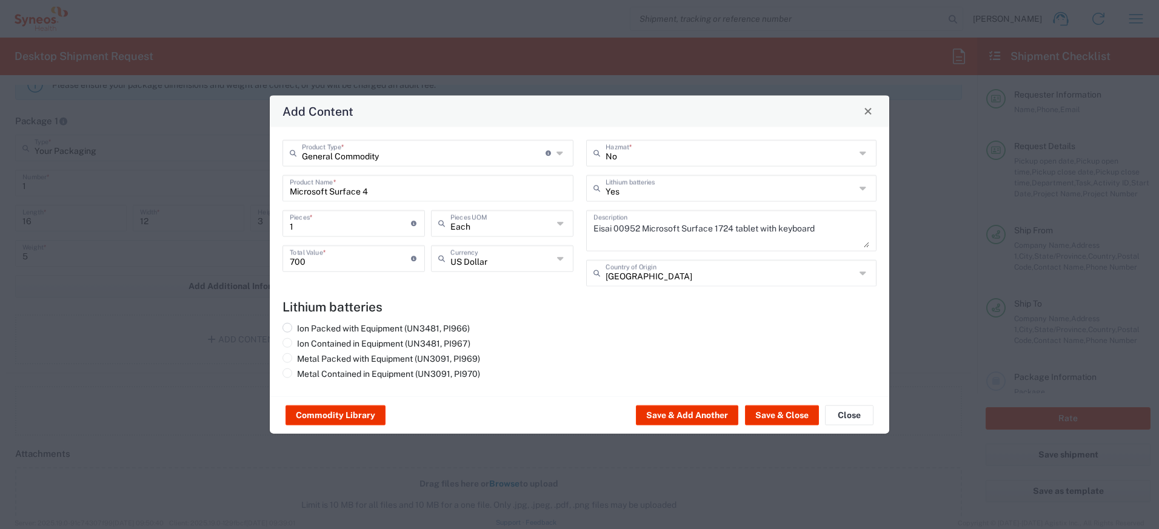
click at [366, 327] on label "Ion Packed with Equipment (UN3481, PI966)" at bounding box center [375, 327] width 187 height 11
click at [305, 327] on input "Ion Packed with Equipment (UN3481, PI966)" at bounding box center [301, 326] width 8 height 8
radio input "true"
click at [784, 412] on button "Save & Close" at bounding box center [782, 415] width 74 height 19
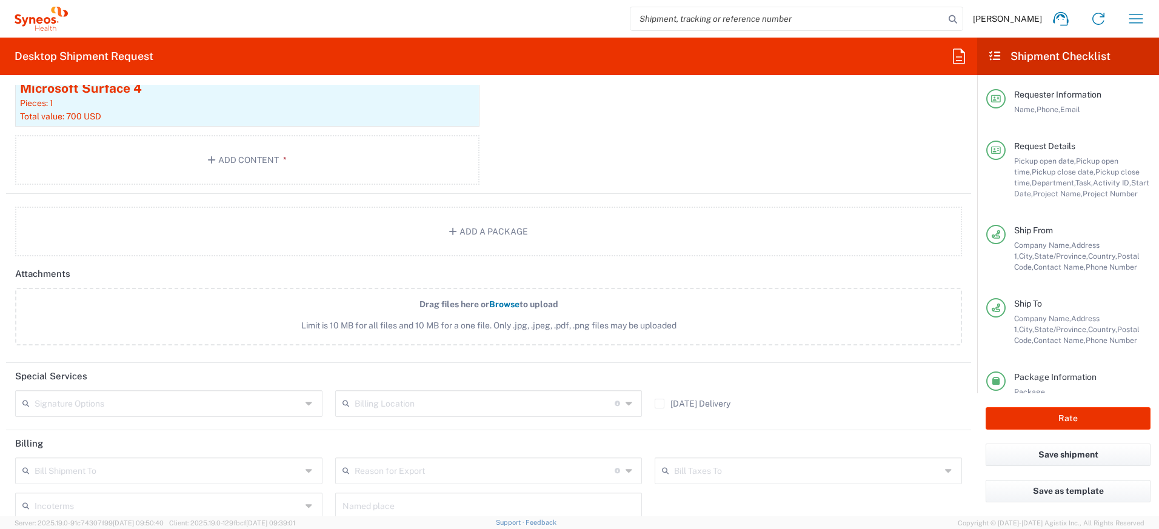
scroll to position [1420, 0]
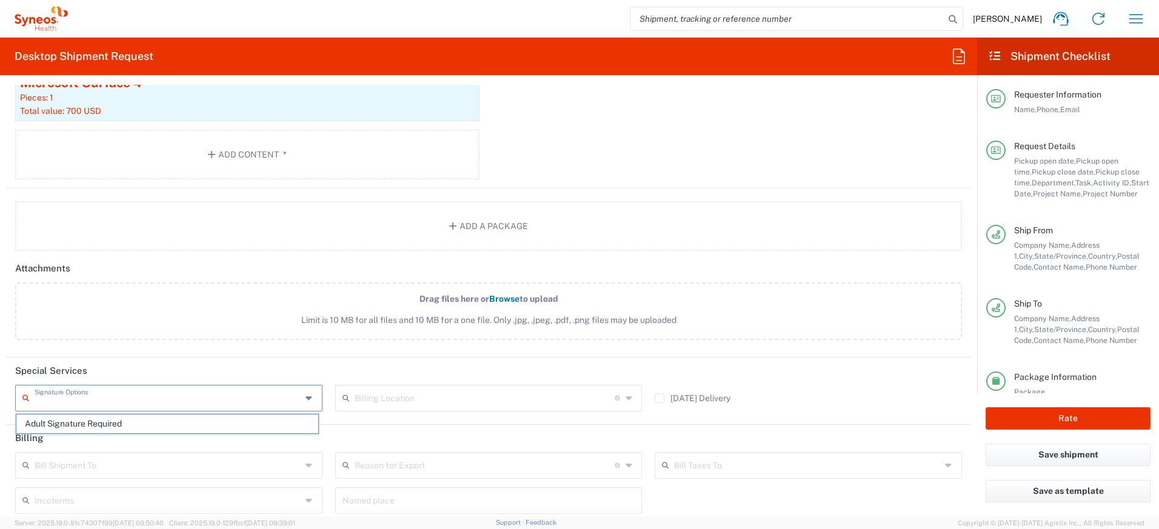
click at [293, 393] on input "text" at bounding box center [168, 397] width 267 height 21
click at [166, 424] on span "Adult Signature Required" at bounding box center [167, 424] width 302 height 19
type input "Adult Signature Required"
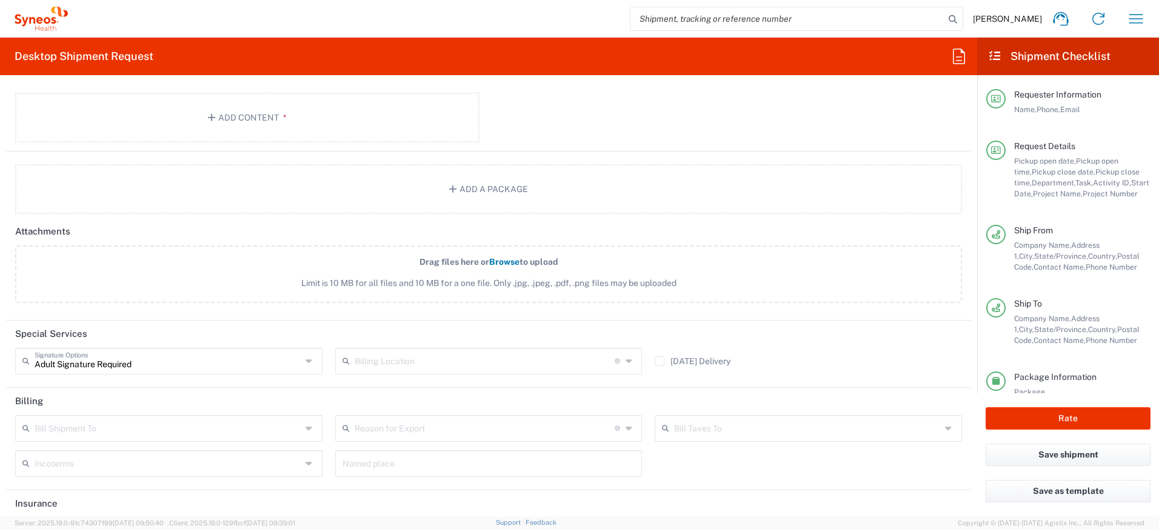
scroll to position [1509, 0]
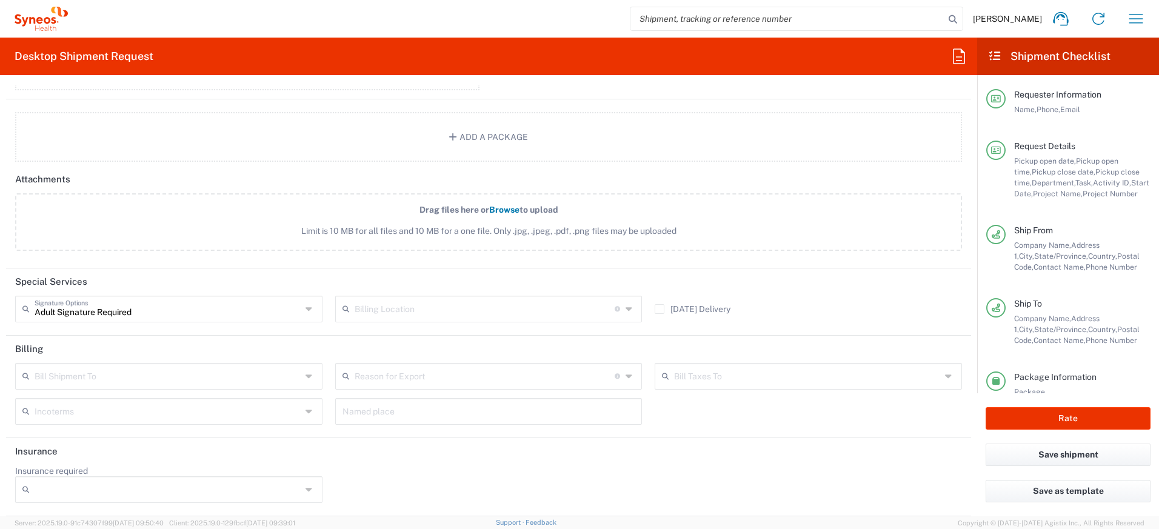
click at [294, 486] on input "Insurance required" at bounding box center [168, 489] width 267 height 19
click at [124, 466] on span "Yes" at bounding box center [167, 465] width 302 height 19
type input "Yes"
click at [376, 492] on input "Insurance Value" at bounding box center [488, 489] width 293 height 19
type input "700"
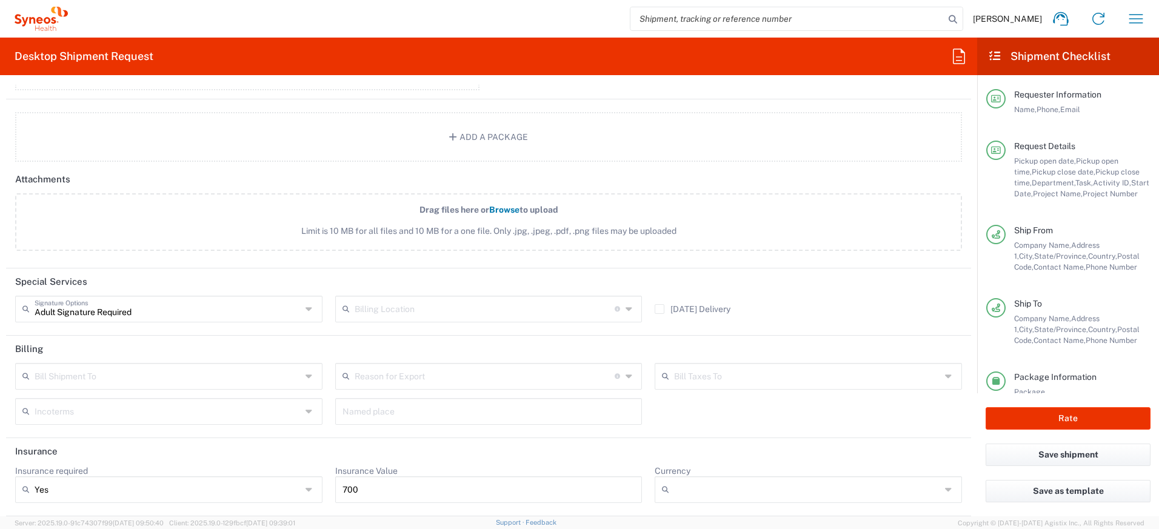
click at [676, 475] on label "Currency" at bounding box center [673, 471] width 36 height 11
click at [676, 480] on input "Currency" at bounding box center [807, 489] width 267 height 19
click at [690, 463] on span "USD" at bounding box center [801, 465] width 302 height 19
type input "USD"
click at [1076, 415] on button "Rate" at bounding box center [1068, 418] width 165 height 22
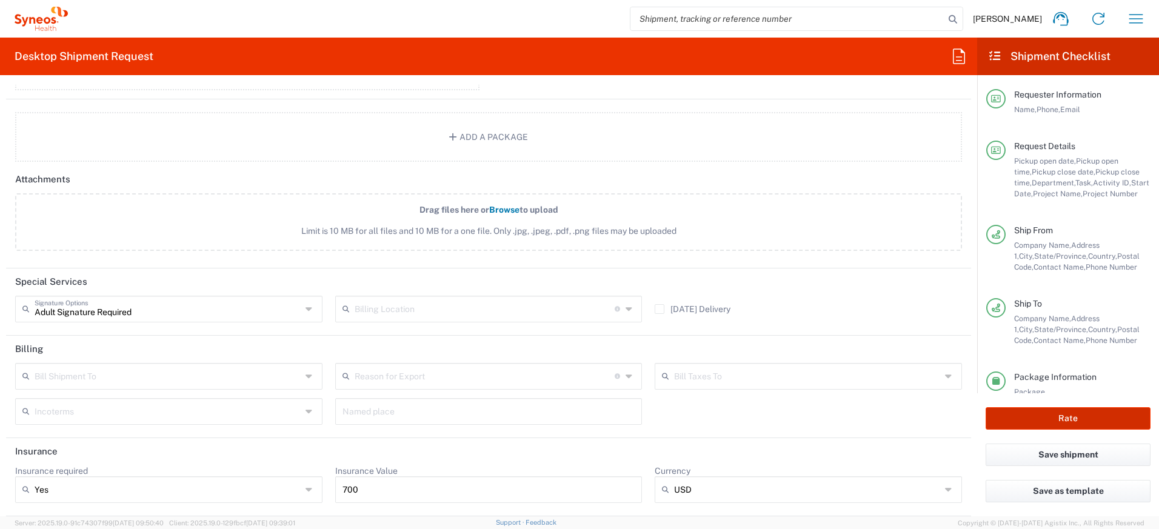
type input "4510 DEPARTMENTAL EXPENSE"
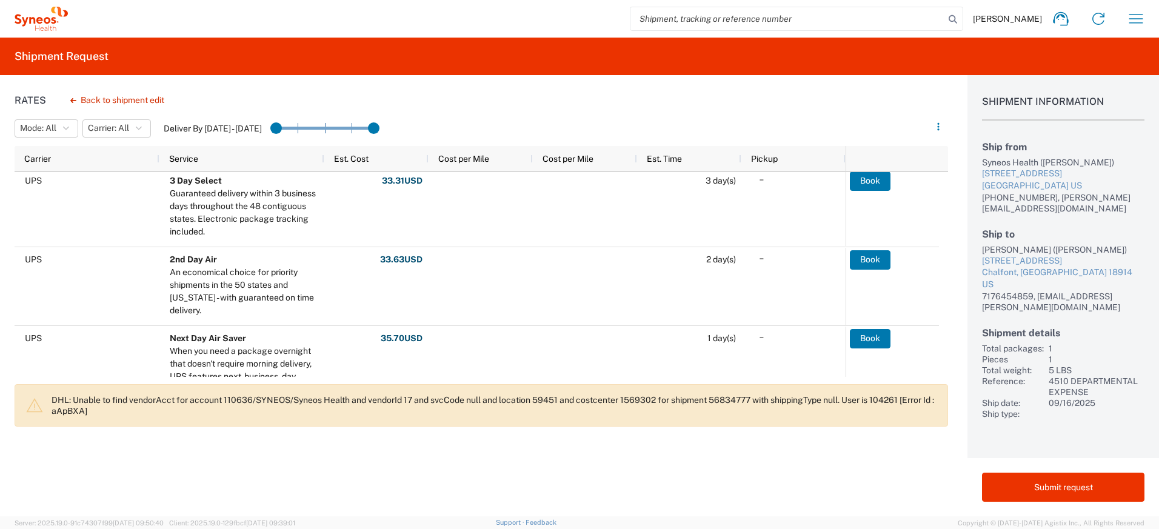
scroll to position [348, 0]
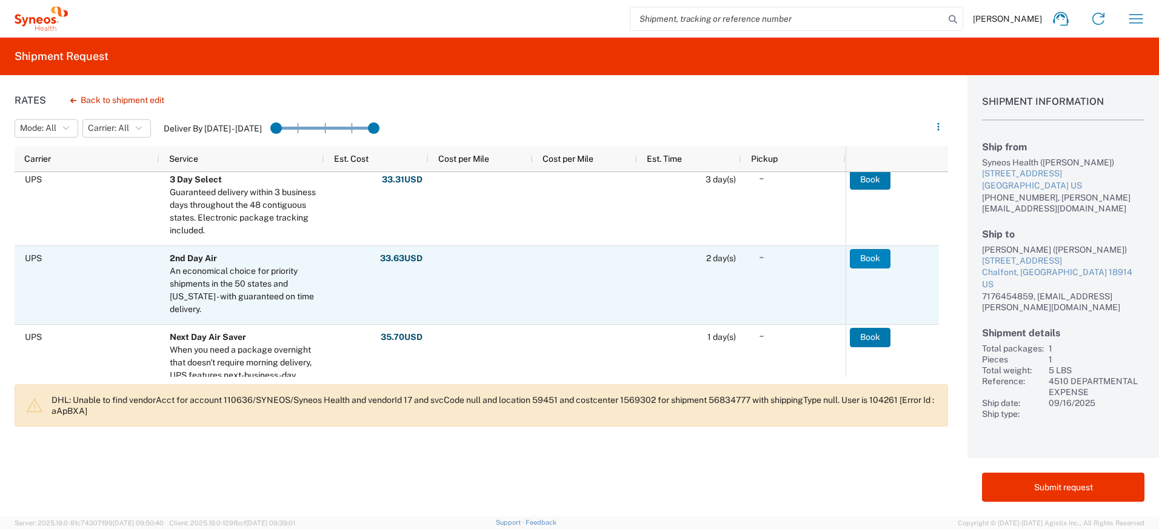
click at [860, 261] on button "Book" at bounding box center [870, 258] width 41 height 19
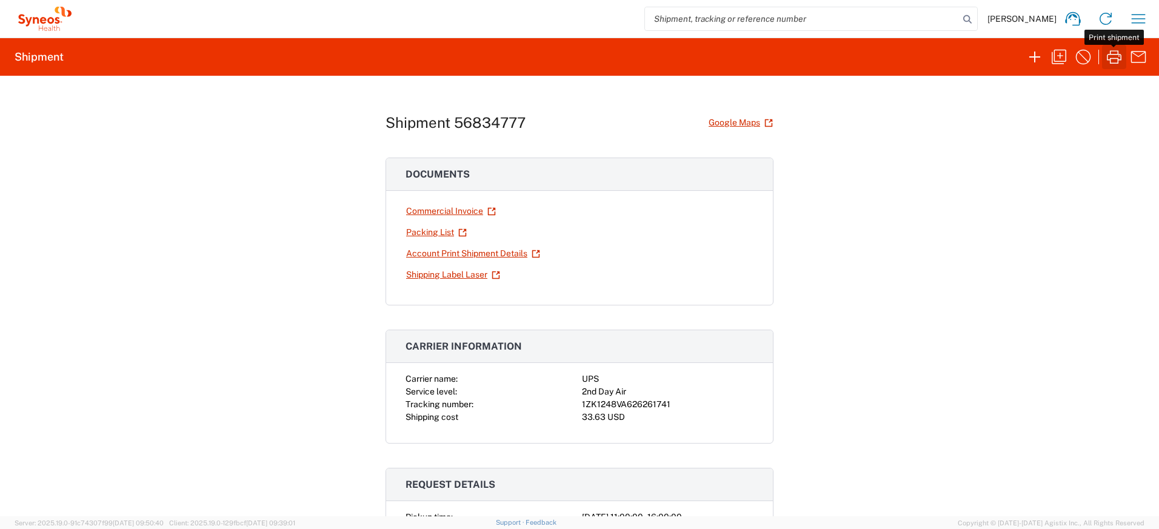
click at [1115, 60] on icon "button" at bounding box center [1113, 56] width 19 height 19
drag, startPoint x: 664, startPoint y: 404, endPoint x: 578, endPoint y: 406, distance: 86.1
click at [582, 406] on div "1ZK1248VA626261741" at bounding box center [668, 404] width 172 height 13
copy div "1ZK1248VA626261741"
